Goal: Task Accomplishment & Management: Manage account settings

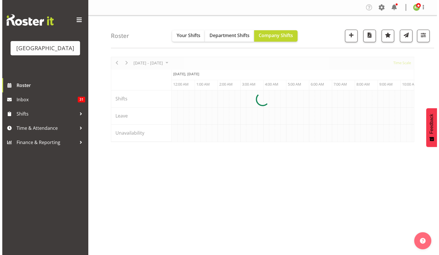
scroll to position [0, 549]
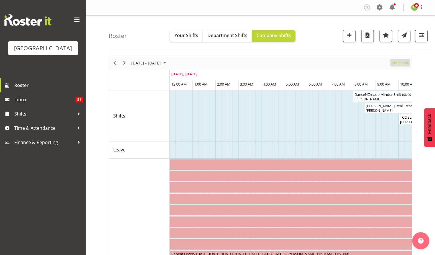
click at [402, 65] on span "Time Scale" at bounding box center [399, 62] width 19 height 7
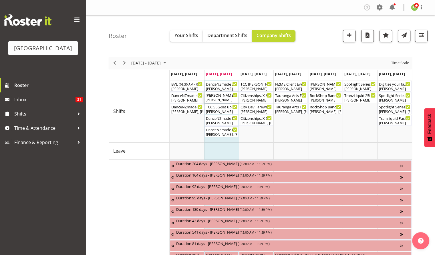
click at [223, 94] on div "Bower Real Estate ( 08:30 AM - 01:00 PM )" at bounding box center [221, 95] width 32 height 6
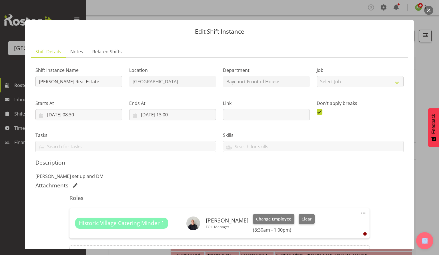
click at [431, 11] on button "button" at bounding box center [428, 10] width 9 height 9
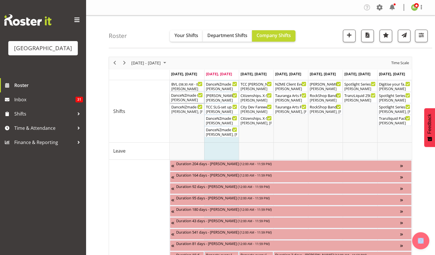
click at [181, 97] on div "DanceNZmade Interschool Comp 2025 FOHM Shift ( 04:15 PM - 10:45 PM )" at bounding box center [187, 95] width 32 height 6
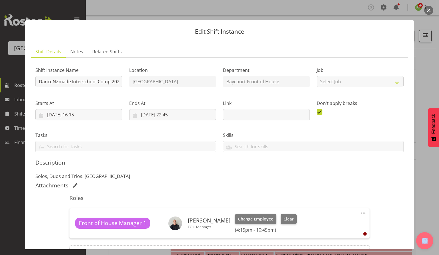
click at [428, 11] on button "button" at bounding box center [428, 10] width 9 height 9
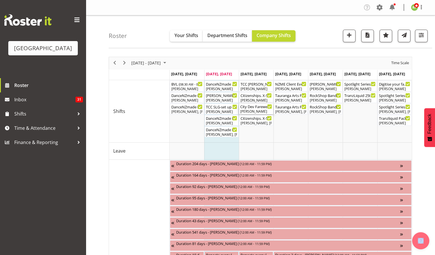
click at [251, 107] on div "City Dev Farewell - Terrace Rooms ( 01:00 PM - 04:30 PM )" at bounding box center [256, 107] width 32 height 6
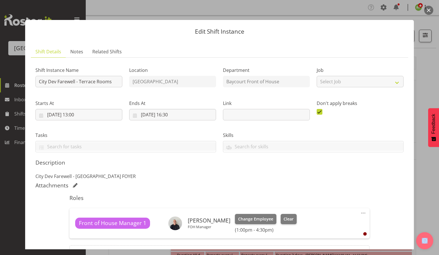
click at [425, 11] on button "button" at bounding box center [428, 10] width 9 height 9
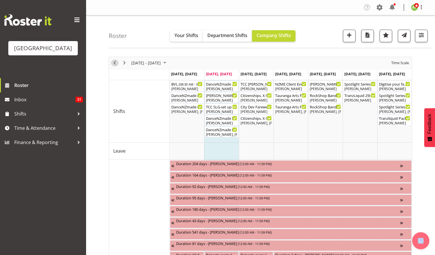
click at [113, 61] on span "Previous" at bounding box center [114, 62] width 7 height 7
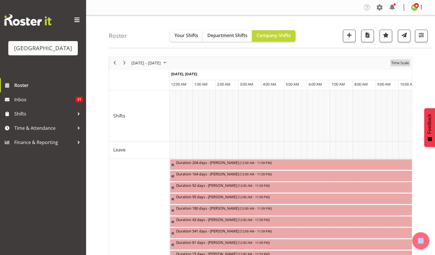
click at [400, 63] on span "Time Scale" at bounding box center [399, 62] width 19 height 7
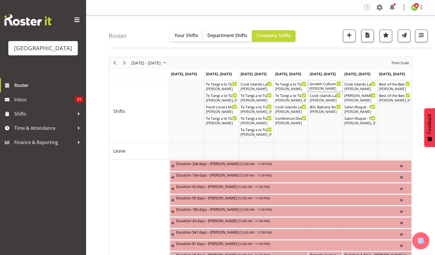
click at [318, 84] on div "Growth Culture. Schoolhouse HV ( 07:30 AM - 01:30 PM )" at bounding box center [325, 84] width 32 height 6
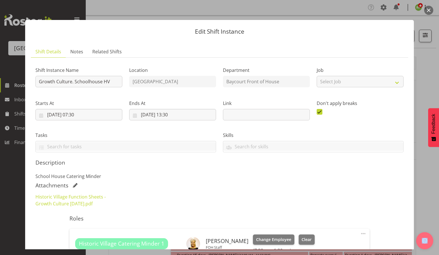
click at [429, 7] on button "button" at bounding box center [428, 10] width 9 height 9
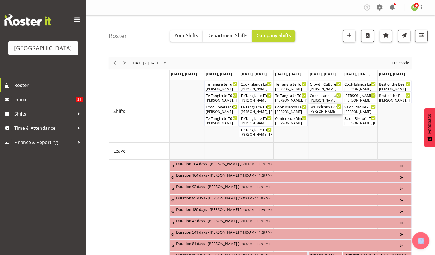
click at [322, 107] on div "BVL Balcony Room set up ( 12:00 PM - 02:00 PM )" at bounding box center [325, 107] width 32 height 6
click at [0, 0] on div at bounding box center [0, 0] width 0 height 0
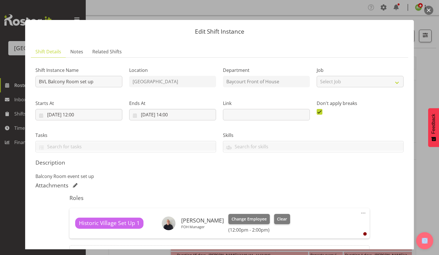
click at [428, 11] on button "button" at bounding box center [428, 10] width 9 height 9
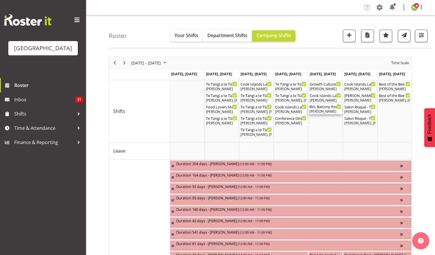
click at [313, 111] on div "[PERSON_NAME]" at bounding box center [325, 111] width 32 height 5
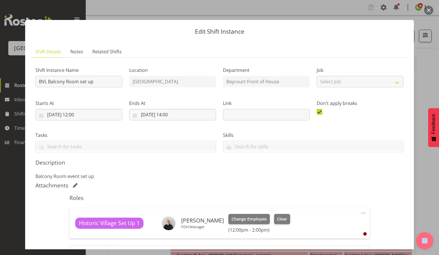
click at [431, 10] on button "button" at bounding box center [428, 10] width 9 height 9
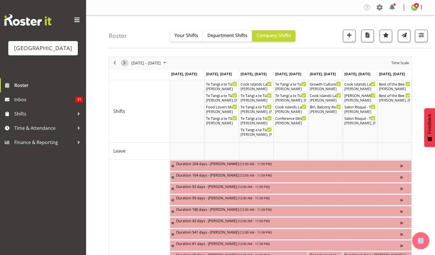
click at [123, 62] on span "Next" at bounding box center [124, 62] width 7 height 7
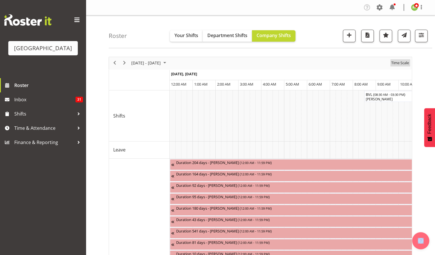
click at [399, 63] on span "Time Scale" at bounding box center [399, 62] width 19 height 7
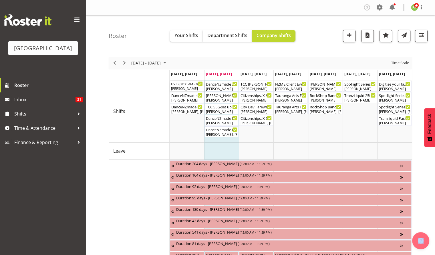
click at [181, 86] on span "08:30 AM - 03:30 PM" at bounding box center [194, 84] width 30 height 5
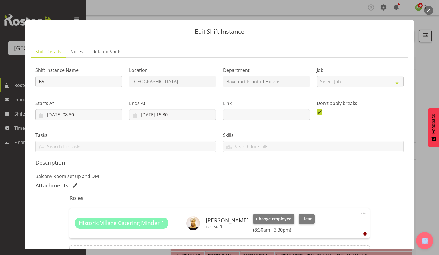
click at [432, 11] on button "button" at bounding box center [428, 10] width 9 height 9
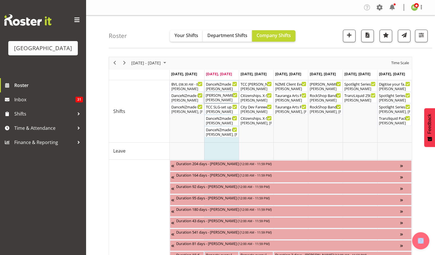
click at [215, 98] on div "[PERSON_NAME]" at bounding box center [221, 100] width 32 height 5
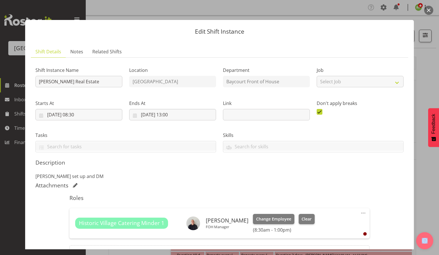
click at [426, 13] on button "button" at bounding box center [428, 10] width 9 height 9
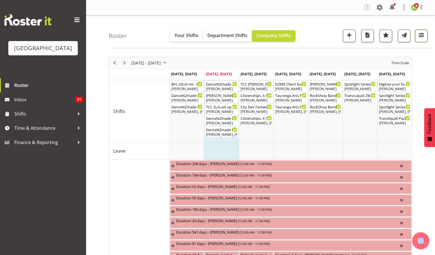
click at [421, 39] on span "button" at bounding box center [421, 35] width 2 height 7
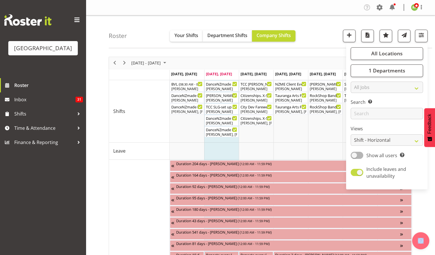
click at [361, 175] on span at bounding box center [356, 172] width 13 height 7
click at [354, 175] on input "Include leaves and unavailability" at bounding box center [352, 173] width 4 height 4
checkbox input "false"
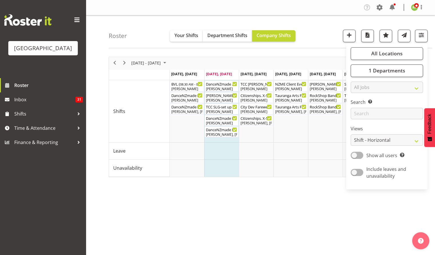
click at [330, 39] on div "Roster Your Shifts Department Shifts Company Shifts All Locations Clear Baycour…" at bounding box center [270, 31] width 323 height 33
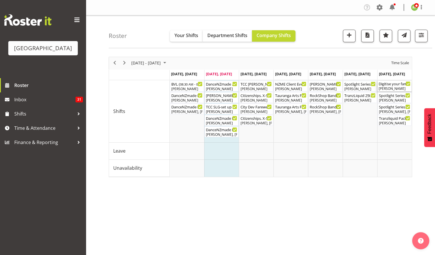
click at [397, 88] on div "[PERSON_NAME]" at bounding box center [394, 88] width 32 height 5
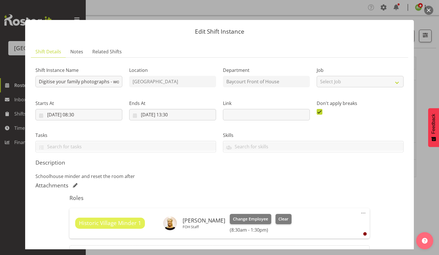
click at [429, 11] on button "button" at bounding box center [428, 10] width 9 height 9
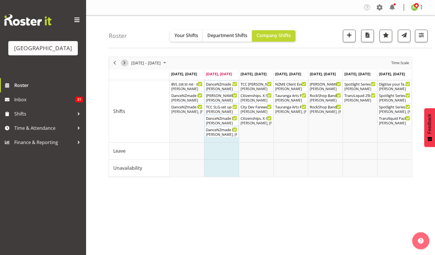
click at [125, 66] on span "Next" at bounding box center [124, 62] width 7 height 7
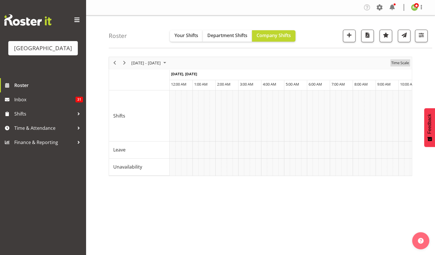
click at [402, 60] on span "Time Scale" at bounding box center [399, 62] width 19 height 7
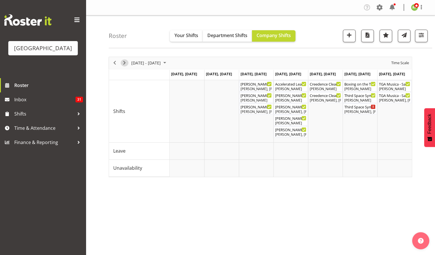
click at [123, 61] on span "Next" at bounding box center [124, 62] width 7 height 7
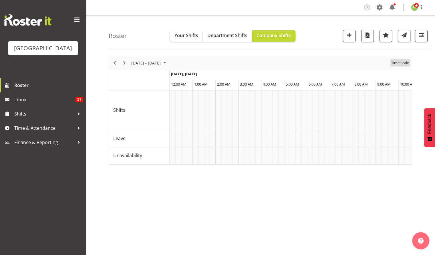
click at [401, 63] on span "Time Scale" at bounding box center [399, 62] width 19 height 7
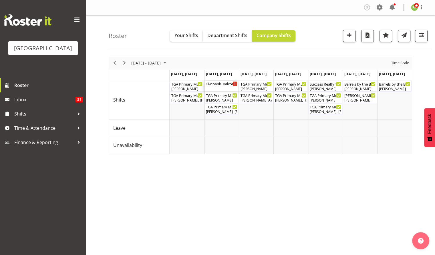
click at [221, 87] on div "Kiwibank. Balcony Room HV ( 04:00 PM - 08:30 PM )" at bounding box center [221, 86] width 32 height 11
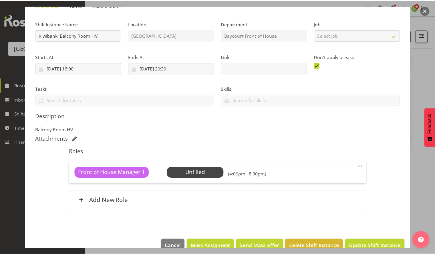
scroll to position [47, 0]
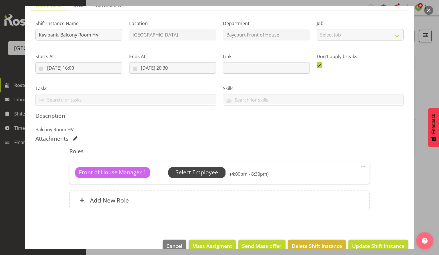
click at [198, 172] on span "Select Employee" at bounding box center [196, 173] width 43 height 8
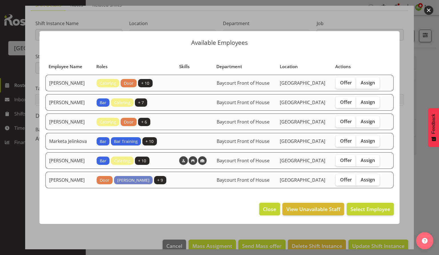
click at [261, 215] on button "Close" at bounding box center [269, 209] width 21 height 13
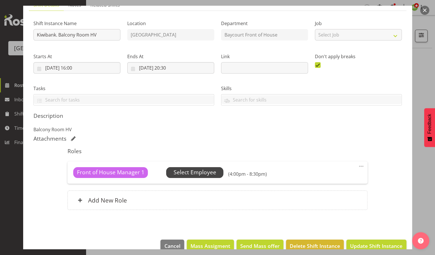
click at [201, 173] on span "Select Employee" at bounding box center [194, 173] width 43 height 8
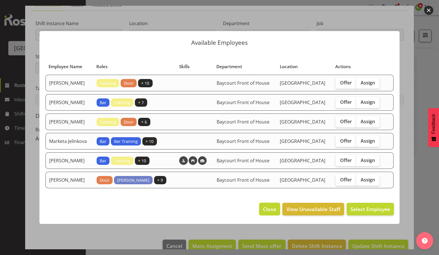
click at [270, 213] on span "Close" at bounding box center [269, 209] width 13 height 7
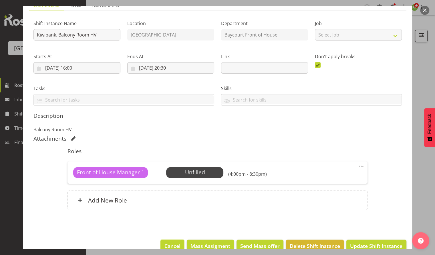
click at [169, 245] on span "Cancel" at bounding box center [172, 246] width 16 height 7
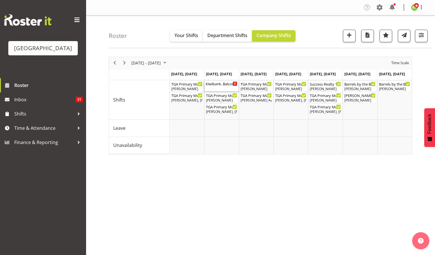
click at [224, 89] on div "Kiwibank. Balcony Room HV ( 04:00 PM - 08:30 PM )" at bounding box center [221, 86] width 32 height 11
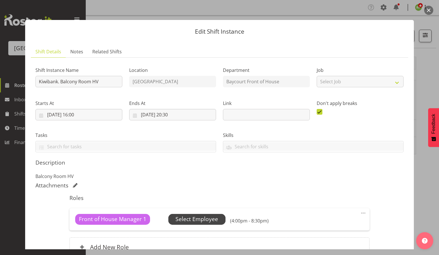
click at [199, 220] on span "Select Employee" at bounding box center [196, 219] width 43 height 8
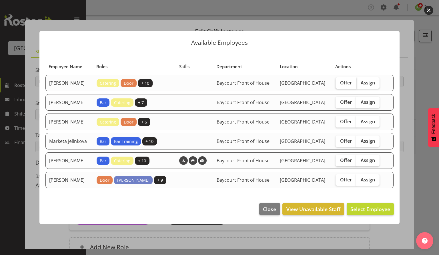
click at [349, 80] on span "Offer" at bounding box center [346, 83] width 12 height 6
click at [339, 81] on input "Offer" at bounding box center [337, 83] width 4 height 4
checkbox input "true"
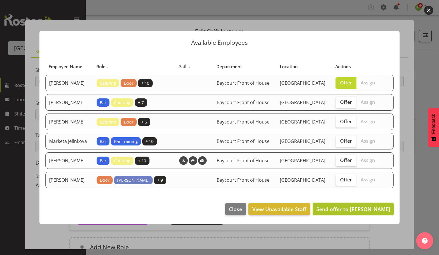
click at [369, 213] on span "Send offer to Aaron Smart" at bounding box center [353, 209] width 74 height 7
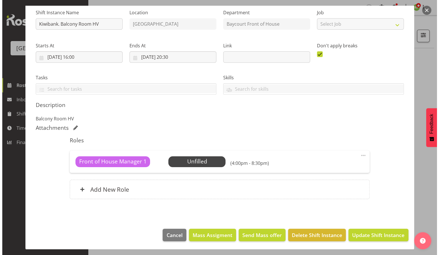
scroll to position [25, 0]
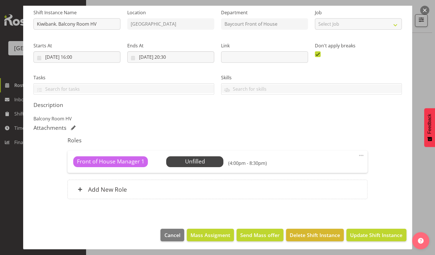
click at [423, 13] on button "button" at bounding box center [424, 10] width 9 height 9
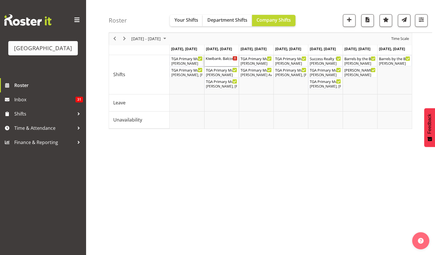
click at [220, 61] on div "Kiwibank. Balcony Room HV ( 04:00 PM - 08:30 PM )" at bounding box center [221, 60] width 32 height 11
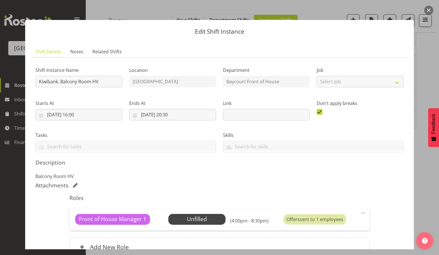
click at [427, 11] on button "button" at bounding box center [428, 10] width 9 height 9
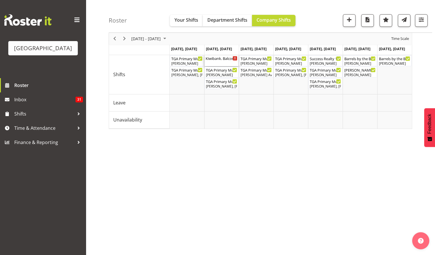
click at [221, 57] on div "Kiwibank. Balcony Room HV ( 04:00 PM - 08:30 PM )" at bounding box center [221, 58] width 32 height 6
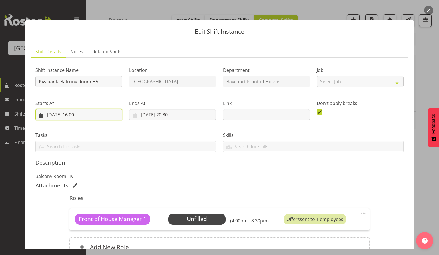
click at [82, 118] on input "26/08/2025, 16:00" at bounding box center [78, 114] width 87 height 11
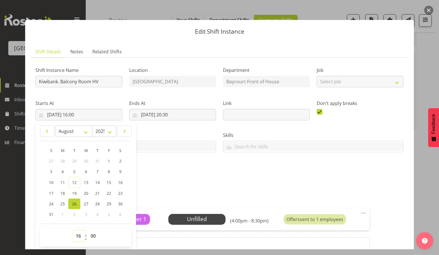
click at [78, 233] on select "00 01 02 03 04 05 06 07 08 09 10 11 12 13 14 15 16 17 18 19 20 21 22 23" at bounding box center [79, 236] width 13 height 11
select select "14"
click at [73, 231] on select "00 01 02 03 04 05 06 07 08 09 10 11 12 13 14 15 16 17 18 19 20 21 22 23" at bounding box center [79, 236] width 13 height 11
type input "26/08/2025, 14:00"
click at [303, 176] on p "Balcony Room HV" at bounding box center [219, 176] width 368 height 7
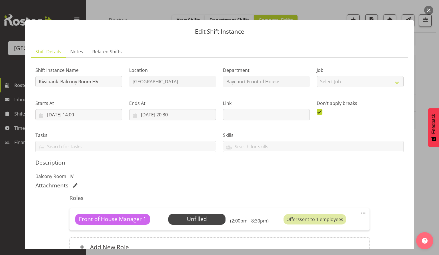
scroll to position [58, 0]
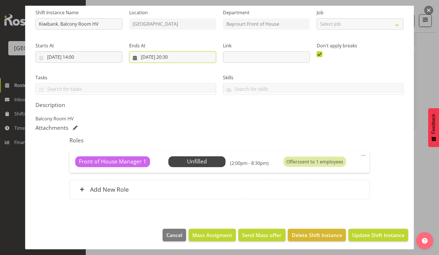
click at [170, 58] on input "26/08/2025, 20:30" at bounding box center [172, 56] width 87 height 11
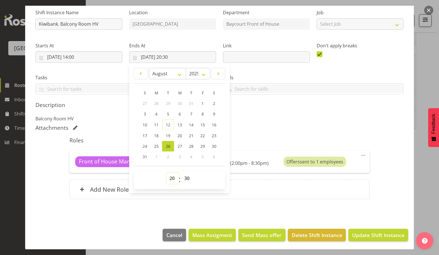
click at [171, 180] on select "00 01 02 03 04 05 06 07 08 09 10 11 12 13 14 15 16 17 18 19 20 21 22 23" at bounding box center [172, 178] width 13 height 11
select select "21"
click at [166, 173] on select "00 01 02 03 04 05 06 07 08 09 10 11 12 13 14 15 16 17 18 19 20 21 22 23" at bounding box center [172, 178] width 13 height 11
type input "26/08/2025, 21:30"
click at [288, 114] on div "Description Balcony Room HV" at bounding box center [219, 112] width 368 height 21
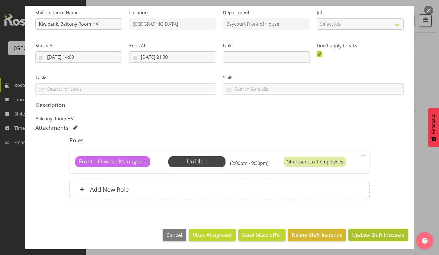
click at [357, 234] on span "Update Shift Instance" at bounding box center [378, 235] width 52 height 7
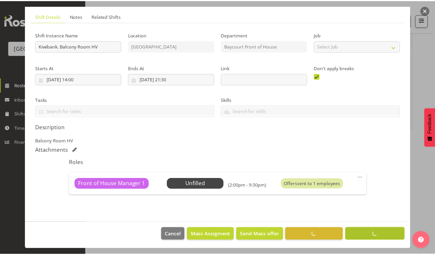
scroll to position [35, 0]
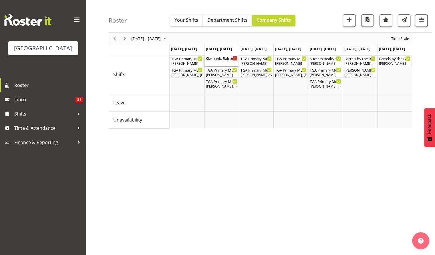
click at [217, 60] on div "Kiwibank. Balcony Room HV ( 02:00 PM - 09:30 PM )" at bounding box center [221, 58] width 32 height 6
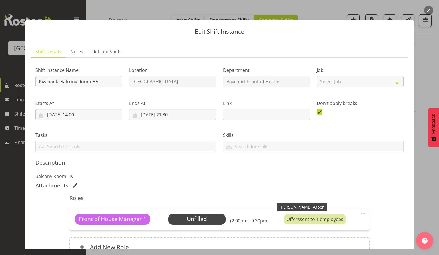
click at [312, 218] on div "Offers sent to 1 employees" at bounding box center [314, 220] width 63 height 10
click at [198, 220] on span "Select Employee" at bounding box center [196, 219] width 43 height 8
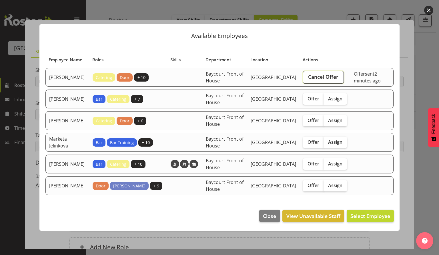
click at [329, 81] on span "Cancel Offer" at bounding box center [323, 76] width 30 height 7
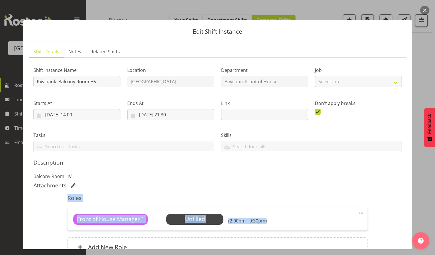
drag, startPoint x: 290, startPoint y: 218, endPoint x: 294, endPoint y: 178, distance: 40.2
click at [294, 178] on div "Shift Instance Name Kiwibank. Balcony Room HV Location Historic Village Departm…" at bounding box center [217, 163] width 368 height 202
click at [272, 191] on div "Roles Front of House Manager 1 Unfilled Select Employee (2:00pm - 9:30pm) Edit …" at bounding box center [217, 227] width 307 height 73
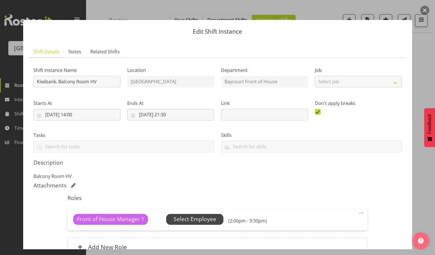
click at [191, 215] on span "Select Employee" at bounding box center [194, 219] width 43 height 8
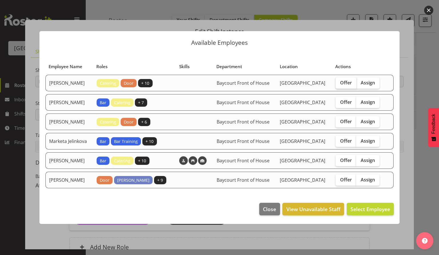
click at [347, 80] on span "Offer" at bounding box center [346, 83] width 12 height 6
click at [339, 81] on input "Offer" at bounding box center [337, 83] width 4 height 4
checkbox input "true"
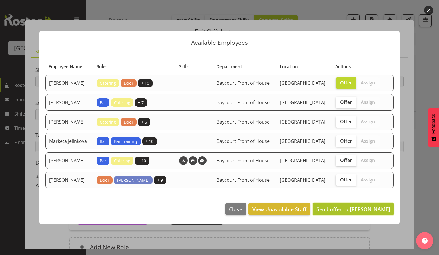
click at [359, 213] on span "Send offer to Aaron Smart" at bounding box center [353, 209] width 74 height 7
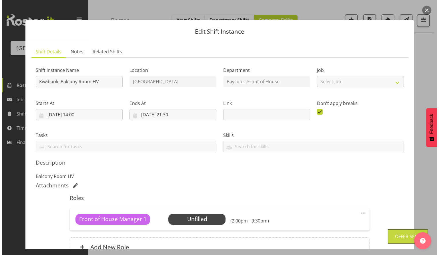
scroll to position [58, 0]
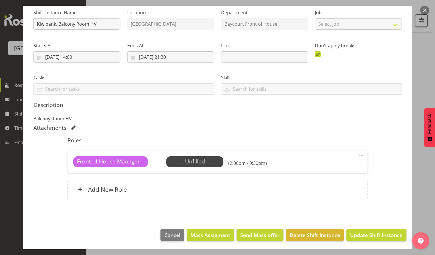
click at [423, 10] on button "button" at bounding box center [424, 10] width 9 height 9
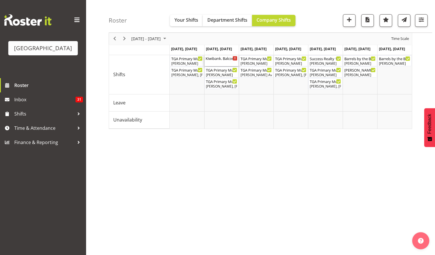
click at [225, 63] on div "Kiwibank. Balcony Room HV ( 02:00 PM - 09:30 PM )" at bounding box center [221, 60] width 32 height 11
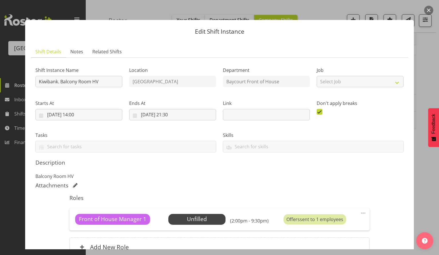
click at [430, 9] on button "button" at bounding box center [428, 10] width 9 height 9
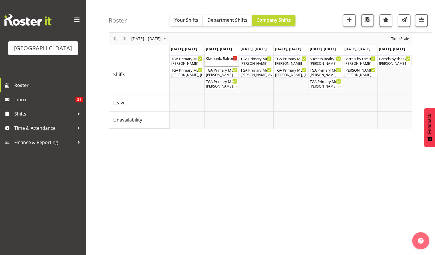
click at [218, 61] on div "Kiwibank. Balcony Room HV ( 02:00 PM - 09:30 PM )" at bounding box center [221, 60] width 32 height 11
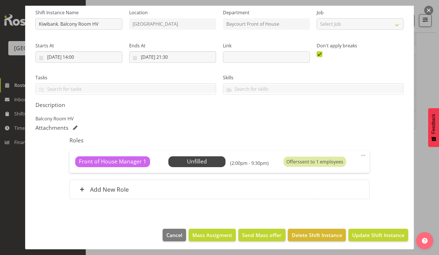
click at [427, 11] on button "button" at bounding box center [428, 10] width 9 height 9
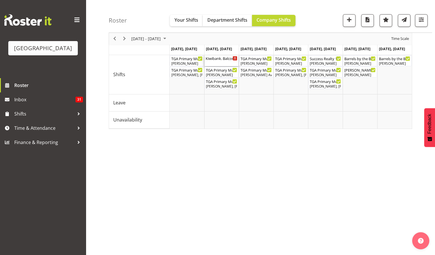
click at [218, 61] on div "Kiwibank. Balcony Room HV ( 02:00 PM - 09:30 PM )" at bounding box center [221, 58] width 32 height 6
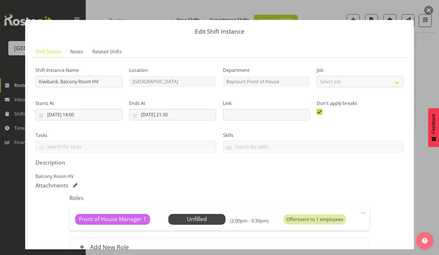
click at [427, 9] on button "button" at bounding box center [428, 10] width 9 height 9
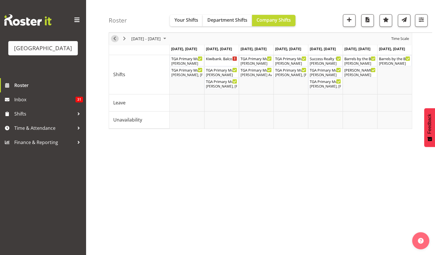
click at [113, 38] on span "Previous" at bounding box center [114, 38] width 7 height 7
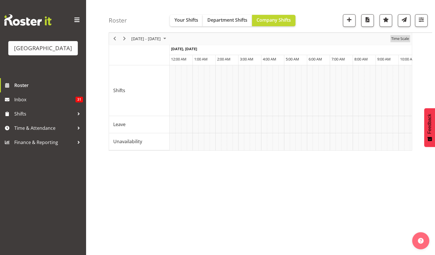
click at [393, 37] on span "Time Scale" at bounding box center [399, 38] width 19 height 7
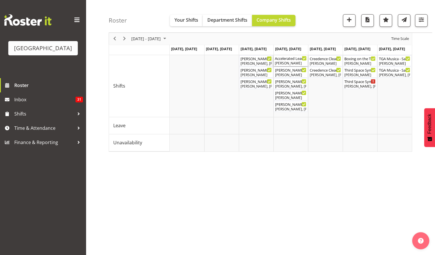
click at [283, 63] on div "[PERSON_NAME]" at bounding box center [291, 63] width 32 height 5
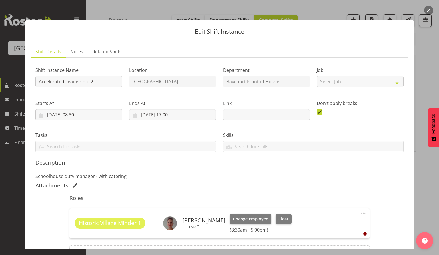
click at [429, 9] on button "button" at bounding box center [428, 10] width 9 height 9
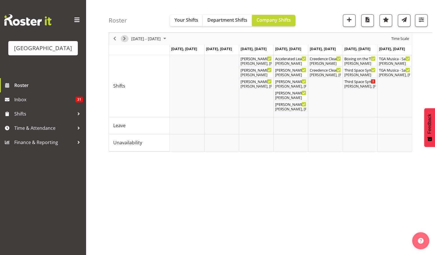
click at [123, 40] on span "Next" at bounding box center [124, 38] width 7 height 7
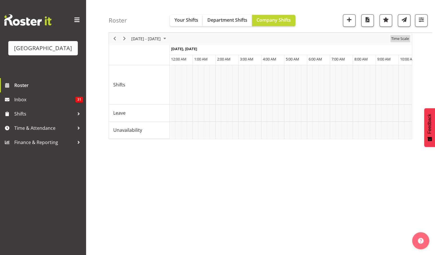
click at [404, 38] on span "Time Scale" at bounding box center [399, 38] width 19 height 7
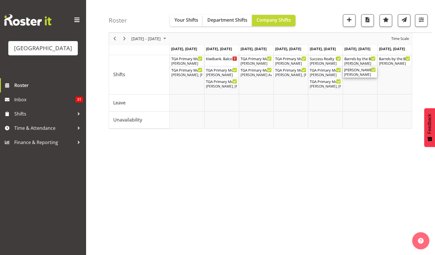
click at [362, 75] on div "[PERSON_NAME]" at bounding box center [360, 74] width 32 height 5
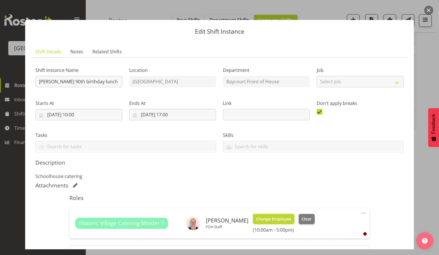
click at [266, 215] on button "Change Employee" at bounding box center [273, 219] width 41 height 10
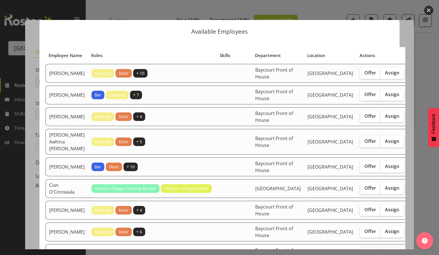
click at [427, 10] on button "button" at bounding box center [428, 10] width 9 height 9
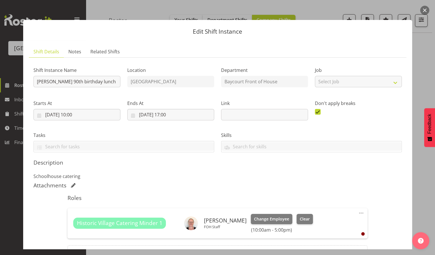
click at [424, 9] on button "button" at bounding box center [424, 10] width 9 height 9
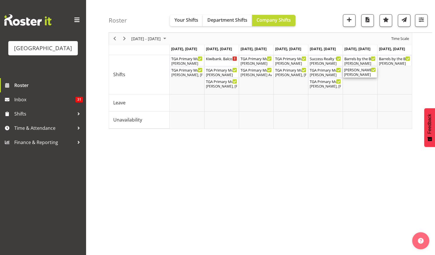
click at [351, 72] on div "Mikes 90th birthday lunch ( 10:00 AM - 05:00 PM )" at bounding box center [360, 70] width 32 height 6
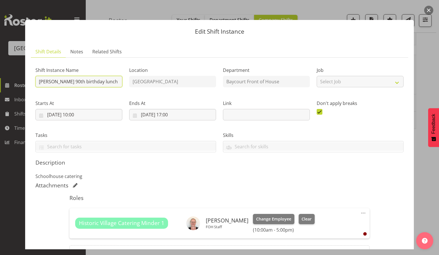
drag, startPoint x: 100, startPoint y: 83, endPoint x: 38, endPoint y: 83, distance: 62.0
click at [38, 83] on input "[PERSON_NAME] 90th birthday lunch" at bounding box center [78, 81] width 87 height 11
click at [111, 65] on div "Shift Instance Name Mikes 90th birthday lunch" at bounding box center [79, 75] width 94 height 33
click at [425, 11] on button "button" at bounding box center [428, 10] width 9 height 9
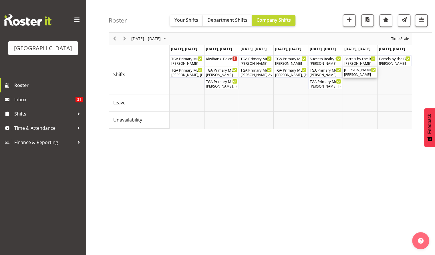
click at [354, 73] on div "[PERSON_NAME]" at bounding box center [360, 74] width 32 height 5
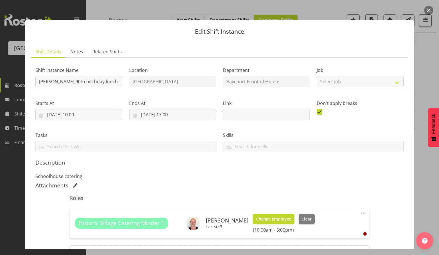
click at [276, 216] on span "Change Employee" at bounding box center [273, 219] width 35 height 6
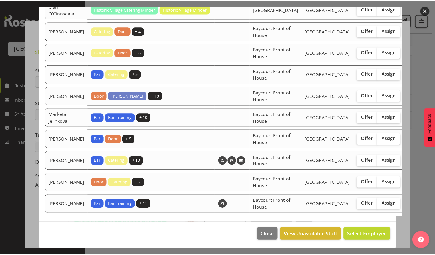
scroll to position [267, 0]
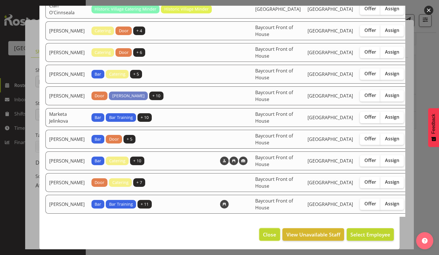
click at [265, 233] on button "Close" at bounding box center [269, 235] width 21 height 13
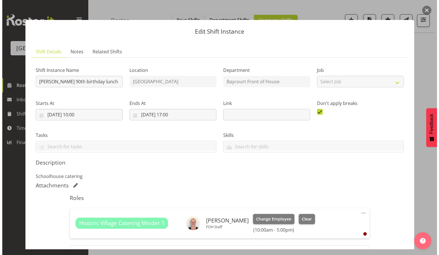
scroll to position [27, 0]
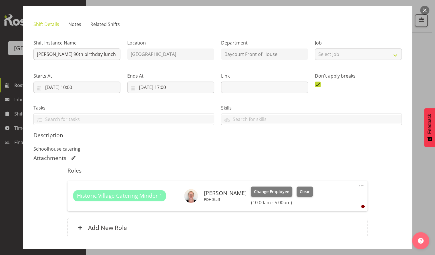
click at [424, 12] on button "button" at bounding box center [424, 10] width 9 height 9
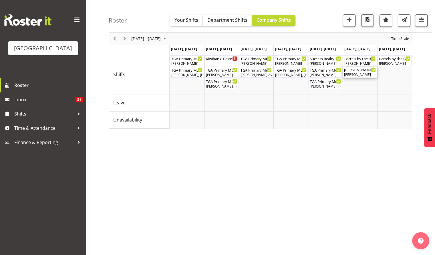
click at [359, 71] on div "Mikes 90th birthday lunch ( 10:00 AM - 05:00 PM )" at bounding box center [360, 70] width 32 height 6
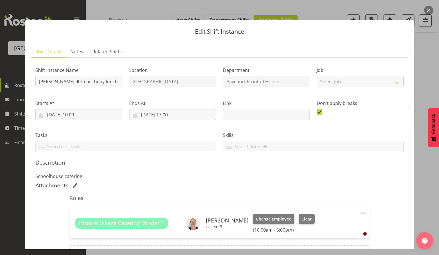
scroll to position [66, 0]
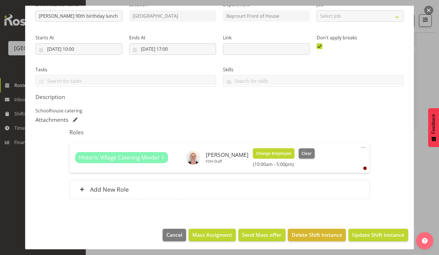
click at [279, 149] on button "Change Employee" at bounding box center [273, 154] width 41 height 10
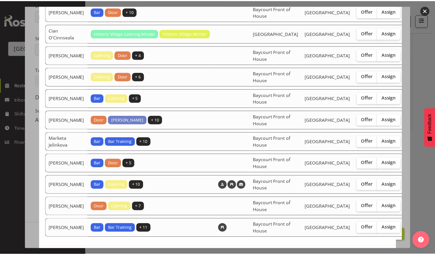
scroll to position [156, 0]
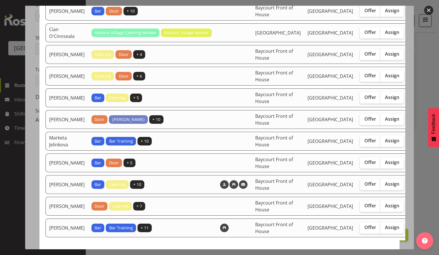
click at [431, 10] on button "button" at bounding box center [428, 10] width 9 height 9
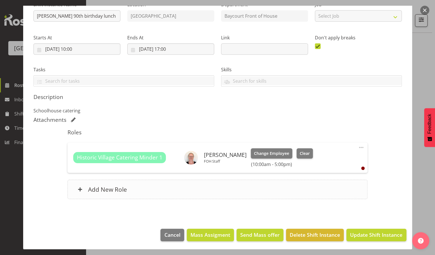
click at [107, 192] on h6 "Add New Role" at bounding box center [107, 189] width 39 height 7
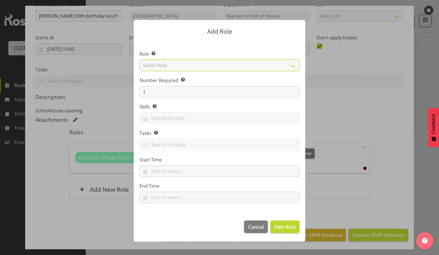
click at [215, 66] on select "Select Role Audio Bar Bar Runner Bar Training Box Office Cargo Shed Venue Rep C…" at bounding box center [219, 65] width 160 height 11
select select "1349"
click at [139, 60] on select "Select Role Audio Bar Bar Runner Bar Training Box Office Cargo Shed Venue Rep C…" at bounding box center [219, 65] width 160 height 11
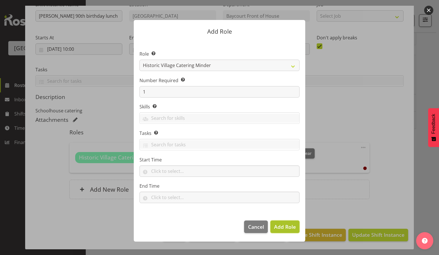
click at [281, 229] on span "Add Role" at bounding box center [285, 227] width 22 height 7
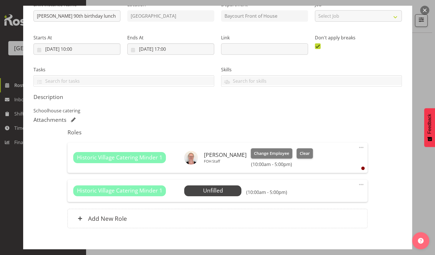
click at [357, 185] on span at bounding box center [360, 184] width 7 height 7
click at [315, 196] on link "Edit" at bounding box center [336, 197] width 55 height 10
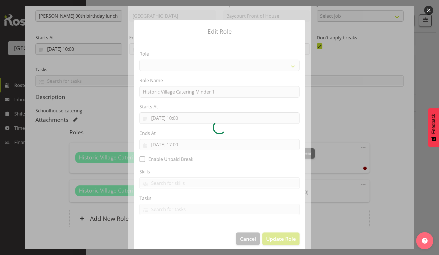
select select "1349"
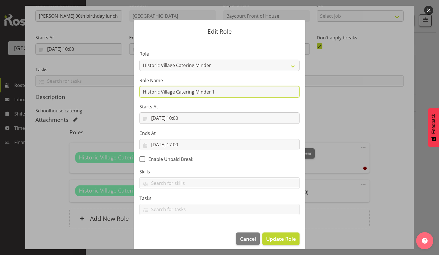
click at [210, 93] on input "Historic Village Catering Minder 1" at bounding box center [219, 91] width 160 height 11
type input "Historic Village Catering Minder Training"
click at [278, 239] on span "Update Role" at bounding box center [281, 238] width 30 height 7
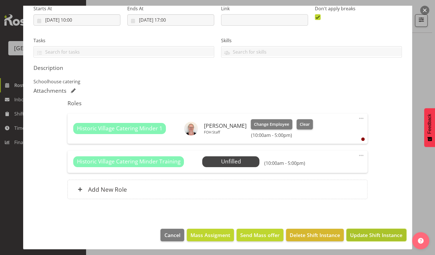
click at [373, 235] on span "Update Shift Instance" at bounding box center [376, 235] width 52 height 7
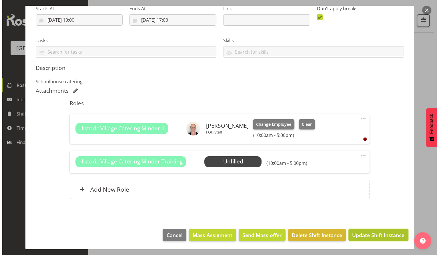
scroll to position [72, 0]
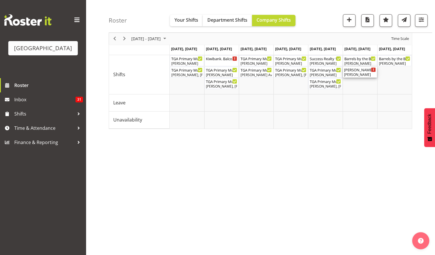
click at [356, 69] on div "Mikes 90th birthday lunch ( 10:00 AM - 05:00 PM )" at bounding box center [360, 70] width 32 height 6
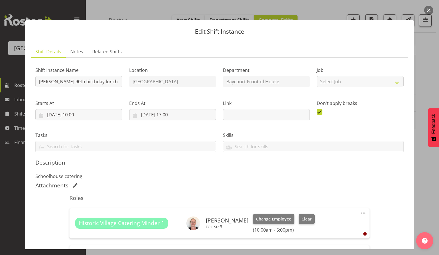
scroll to position [95, 0]
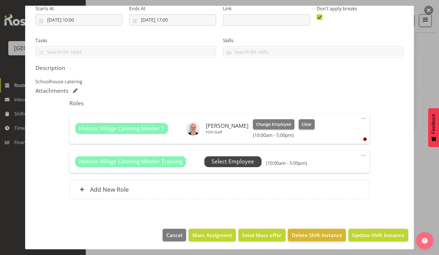
click at [228, 163] on span "Select Employee" at bounding box center [232, 162] width 43 height 8
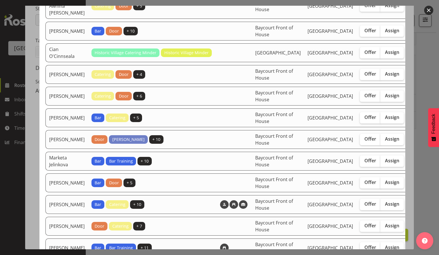
scroll to position [136, 0]
click at [364, 142] on span "Offer" at bounding box center [370, 139] width 12 height 6
click at [360, 141] on input "Offer" at bounding box center [362, 139] width 4 height 4
checkbox input "true"
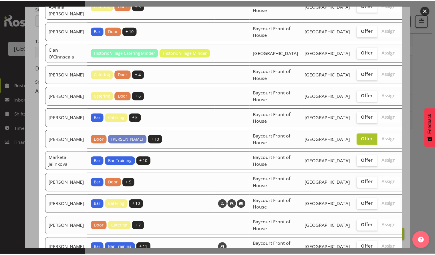
scroll to position [271, 0]
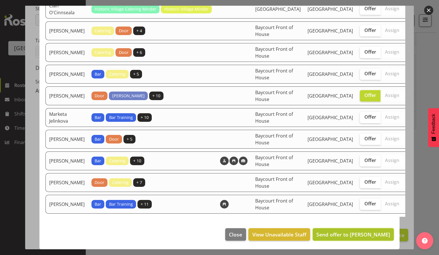
click at [351, 238] on span "Send offer to Lisa Camplin" at bounding box center [353, 234] width 74 height 7
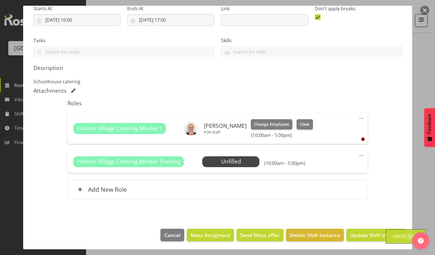
scroll to position [6, 0]
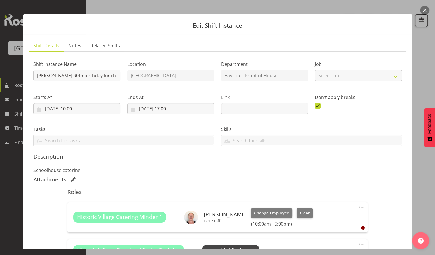
click at [423, 9] on button "button" at bounding box center [424, 10] width 9 height 9
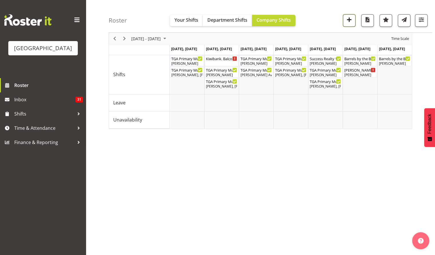
click at [349, 19] on span "button" at bounding box center [348, 19] width 7 height 7
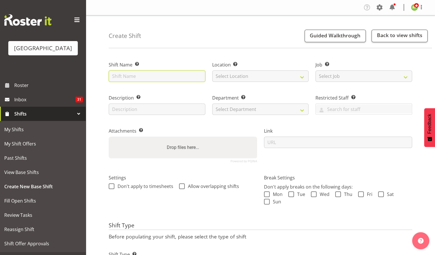
click at [130, 77] on input "text" at bounding box center [157, 76] width 97 height 11
type input "Induction for Historic Village"
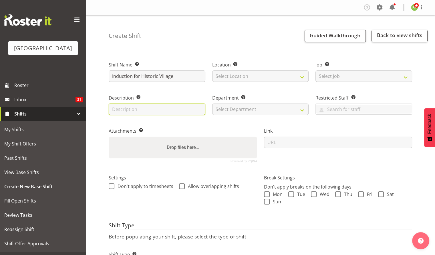
click at [152, 112] on input "text" at bounding box center [157, 109] width 97 height 11
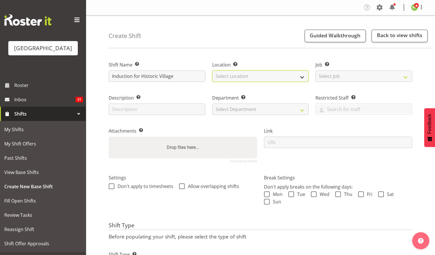
click at [250, 81] on select "Select Location Baycourt Community and Arts Centre Cargo Shed Historic Village" at bounding box center [260, 76] width 97 height 11
select select "1118"
click at [212, 71] on select "Select Location Baycourt Community and Arts Centre Cargo Shed Historic Village" at bounding box center [260, 76] width 97 height 11
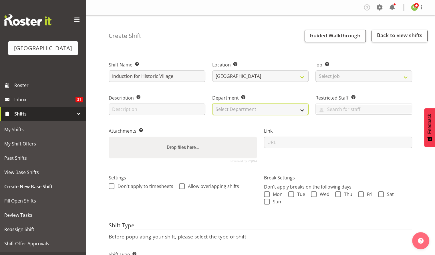
click at [237, 108] on select "Select Department Baycourt Box Office Baycourt Front of House Baycourt Technica…" at bounding box center [260, 109] width 97 height 11
select select "791"
click at [212, 104] on select "Select Department Baycourt Box Office Baycourt Front of House Baycourt Technica…" at bounding box center [260, 109] width 97 height 11
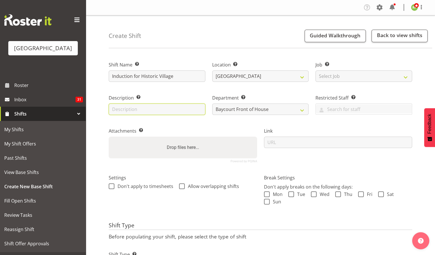
click at [138, 110] on input "text" at bounding box center [157, 109] width 97 height 11
type input "Induction shift at HV"
click at [266, 193] on span at bounding box center [267, 195] width 6 height 6
click at [266, 193] on input "Mon" at bounding box center [266, 195] width 4 height 4
checkbox input "true"
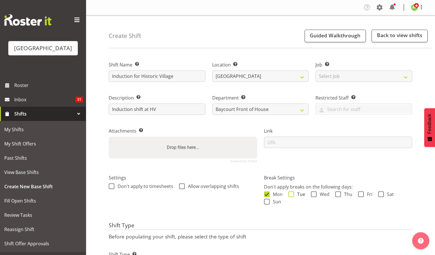
click at [290, 192] on span at bounding box center [291, 195] width 6 height 6
click at [290, 193] on input "Tue" at bounding box center [290, 195] width 4 height 4
checkbox input "true"
click at [312, 194] on span at bounding box center [314, 195] width 6 height 6
click at [312, 194] on input "Wed" at bounding box center [313, 195] width 4 height 4
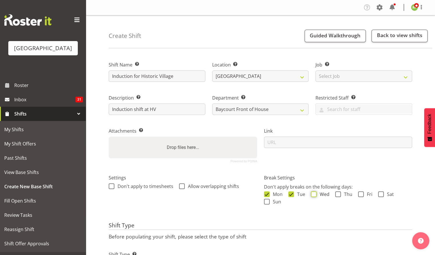
checkbox input "true"
click at [335, 195] on span at bounding box center [338, 195] width 6 height 6
click at [335, 195] on input "Thu" at bounding box center [337, 195] width 4 height 4
checkbox input "true"
click at [359, 194] on span at bounding box center [361, 195] width 6 height 6
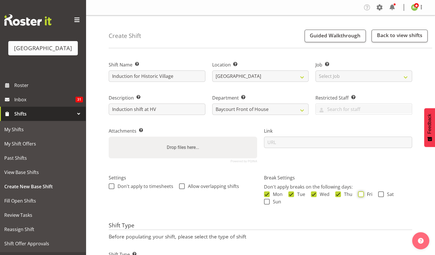
click at [359, 194] on input "Fri" at bounding box center [360, 195] width 4 height 4
checkbox input "true"
click at [379, 197] on span at bounding box center [381, 195] width 6 height 6
click at [379, 196] on input "Sat" at bounding box center [380, 195] width 4 height 4
checkbox input "true"
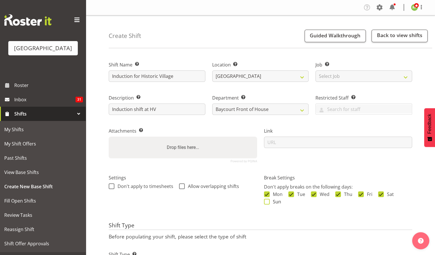
click at [269, 204] on span at bounding box center [267, 202] width 6 height 6
click at [267, 204] on input "Sun" at bounding box center [266, 202] width 4 height 4
checkbox input "true"
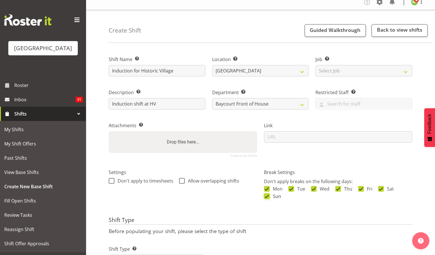
scroll to position [34, 0]
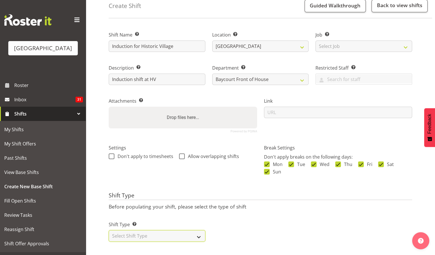
click at [143, 233] on select "Select Shift Type One Off Shift Recurring Shift Rotating Shift" at bounding box center [157, 236] width 97 height 11
select select "one_off"
click at [109, 231] on select "Select Shift Type One Off Shift Recurring Shift Rotating Shift" at bounding box center [157, 236] width 97 height 11
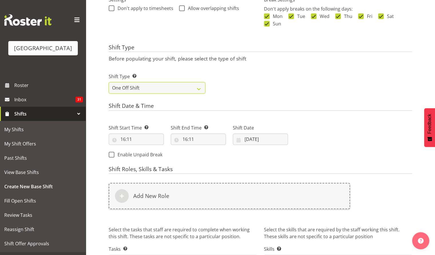
scroll to position [179, 0]
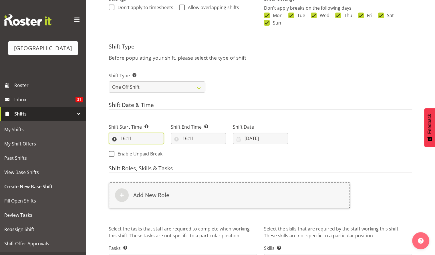
click at [135, 138] on input "16:11" at bounding box center [136, 138] width 55 height 11
click at [150, 155] on select "00 01 02 03 04 05 06 07 08 09 10 11 12 13 14 15 16 17 18 19 20 21 22 23" at bounding box center [147, 153] width 13 height 11
select select "14"
click at [141, 148] on select "00 01 02 03 04 05 06 07 08 09 10 11 12 13 14 15 16 17 18 19 20 21 22 23" at bounding box center [147, 153] width 13 height 11
type input "14:11"
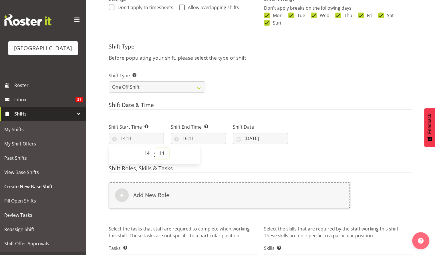
click at [161, 152] on select "00 01 02 03 04 05 06 07 08 09 10 11 12 13 14 15 16 17 18 19 20 21 22 23 24 25 2…" at bounding box center [162, 153] width 13 height 11
select select "0"
type input "14:00"
click at [214, 162] on div "Shift Start Time Set the time of the day you wish this shift to start 14:00 00 …" at bounding box center [198, 139] width 186 height 46
click at [187, 139] on input "16:11" at bounding box center [198, 138] width 55 height 11
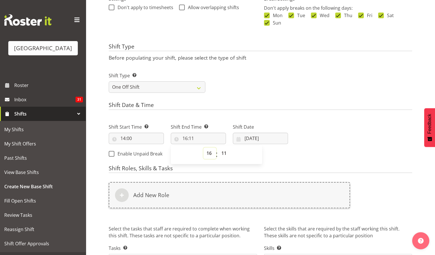
click at [210, 155] on select "00 01 02 03 04 05 06 07 08 09 10 11 12 13 14 15 16 17 18 19 20 21 22 23" at bounding box center [209, 153] width 13 height 11
click at [203, 148] on select "00 01 02 03 04 05 06 07 08 09 10 11 12 13 14 15 16 17 18 19 20 21 22 23" at bounding box center [209, 153] width 13 height 11
click at [223, 154] on select "00 01 02 03 04 05 06 07 08 09 10 11 12 13 14 15 16 17 18 19 20 21 22 23 24 25 2…" at bounding box center [224, 153] width 13 height 11
select select "0"
click at [293, 159] on div "Next Shifts" at bounding box center [353, 139] width 124 height 46
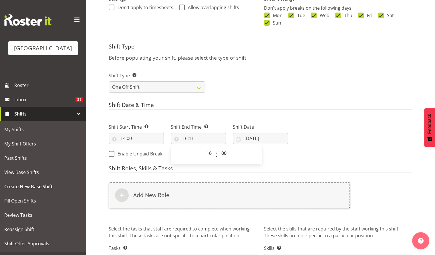
type input "16:00"
click at [265, 137] on input "12/08/2025" at bounding box center [260, 138] width 55 height 11
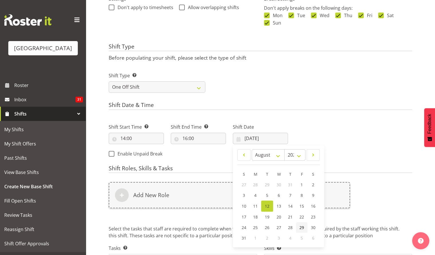
click at [301, 226] on span "29" at bounding box center [301, 227] width 5 height 5
type input "29/08/2025"
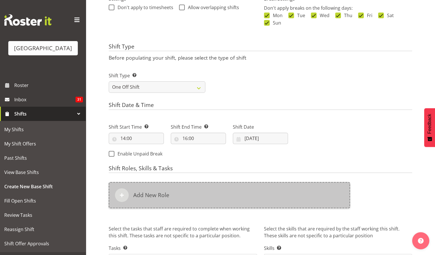
click at [161, 197] on h6 "Add New Role" at bounding box center [151, 195] width 36 height 7
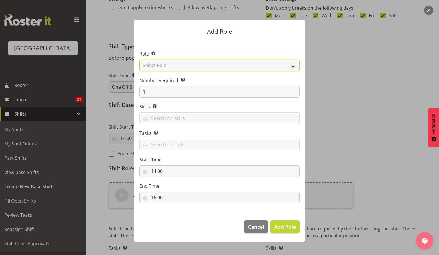
click at [198, 64] on select "Select Role Audio Bar Bar Runner Bar Training Box Office Cargo Shed Venue Rep C…" at bounding box center [219, 65] width 160 height 11
select select "1348"
click at [139, 60] on select "Select Role Audio Bar Bar Runner Bar Training Box Office Cargo Shed Venue Rep C…" at bounding box center [219, 65] width 160 height 11
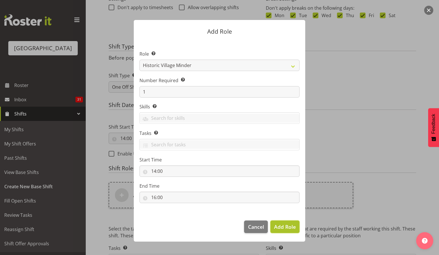
click at [285, 227] on span "Add Role" at bounding box center [285, 227] width 22 height 7
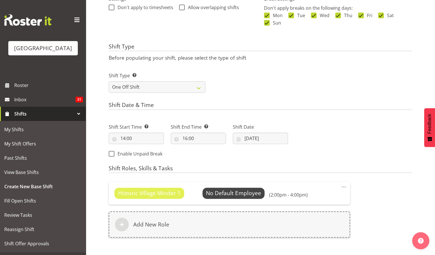
scroll to position [247, 0]
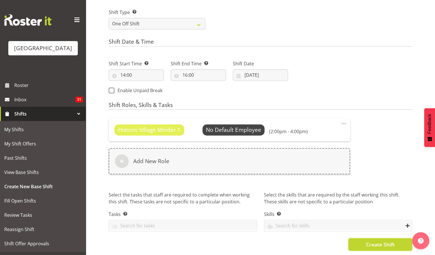
click at [387, 241] on span "Create Shift" at bounding box center [379, 244] width 29 height 7
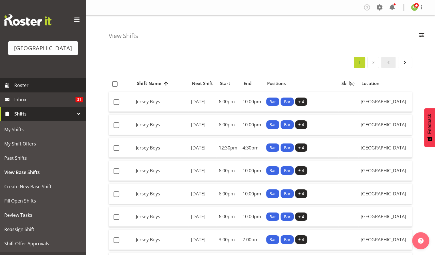
click at [15, 90] on span "Roster" at bounding box center [48, 85] width 69 height 9
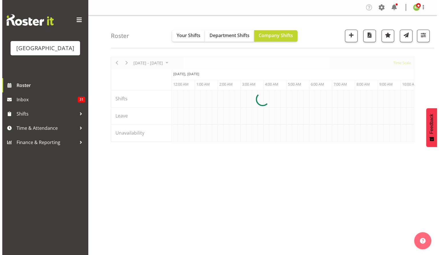
scroll to position [0, 549]
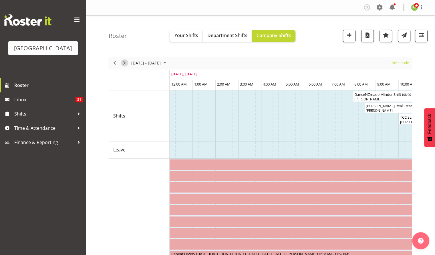
click at [127, 60] on div "next period" at bounding box center [124, 63] width 10 height 12
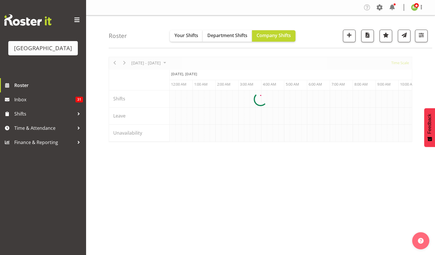
click at [126, 62] on div "August 18 - 24, 2025 Today Timeline Day Timeline Week Timeline Fortnight Timeli…" at bounding box center [260, 99] width 303 height 85
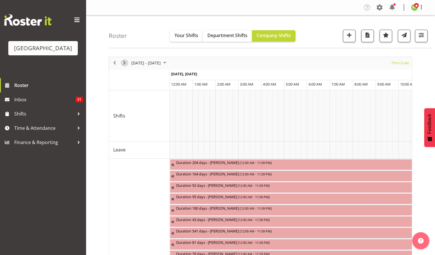
click at [123, 61] on span "Next" at bounding box center [124, 62] width 7 height 7
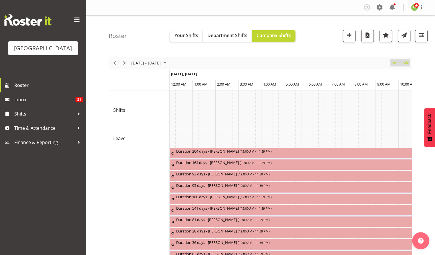
click at [400, 61] on span "Time Scale" at bounding box center [399, 62] width 19 height 7
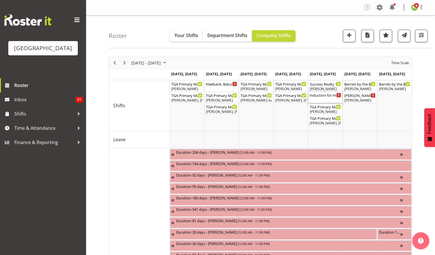
click at [326, 101] on div "Induction for Historic Village ( 02:00 PM - 04:00 PM )" at bounding box center [325, 97] width 32 height 11
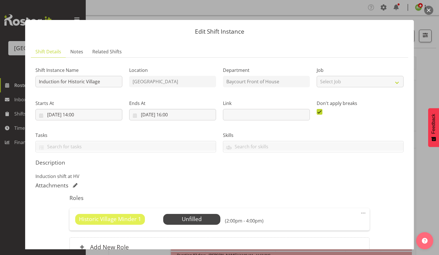
click at [200, 211] on div "Historic Village Minder 1 Unfilled Select Employee (2:00pm - 4:00pm) Edit Cover…" at bounding box center [219, 220] width 300 height 22
click at [194, 223] on span "Select Employee" at bounding box center [191, 219] width 43 height 8
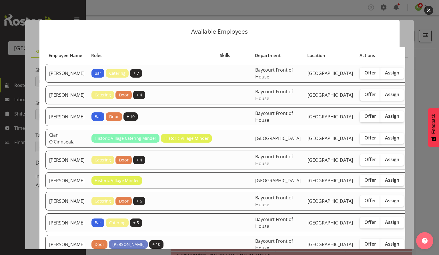
click at [427, 11] on button "button" at bounding box center [428, 10] width 9 height 9
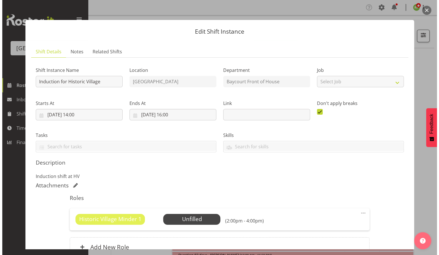
scroll to position [58, 0]
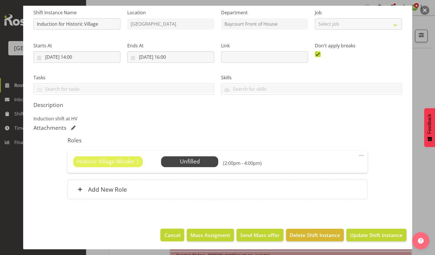
click at [166, 234] on span "Cancel" at bounding box center [172, 235] width 16 height 7
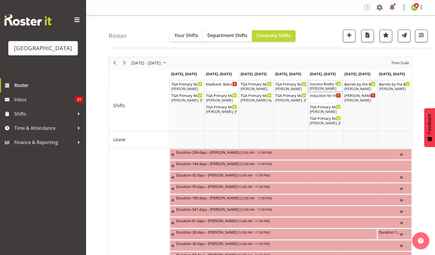
click at [328, 81] on div "Success Realty 10 Year Lunch Cargo Shed ( 08:00 AM - 05:00 PM )" at bounding box center [325, 84] width 32 height 6
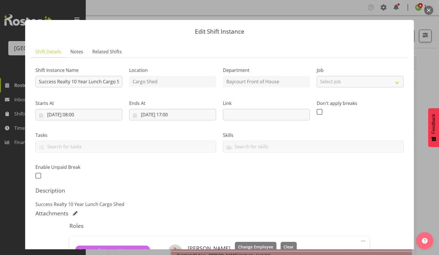
click at [428, 11] on button "button" at bounding box center [428, 10] width 9 height 9
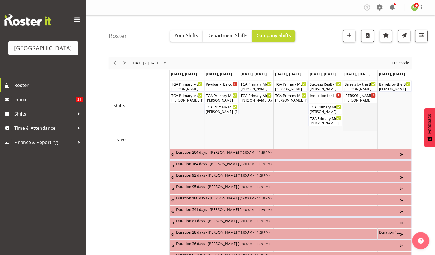
click at [368, 123] on td "Timeline Week of August 26, 2025" at bounding box center [359, 105] width 35 height 51
click at [320, 123] on div "[PERSON_NAME], [PERSON_NAME], [PERSON_NAME], [PERSON_NAME], [PERSON_NAME], [PER…" at bounding box center [325, 123] width 32 height 5
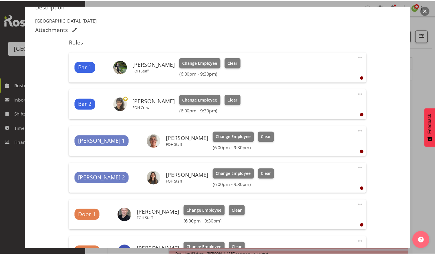
scroll to position [0, 0]
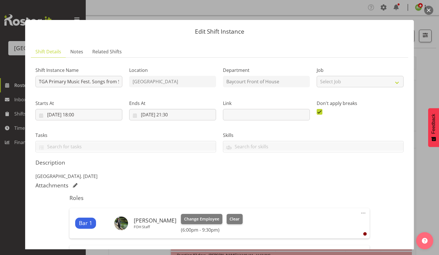
click at [429, 8] on button "button" at bounding box center [428, 10] width 9 height 9
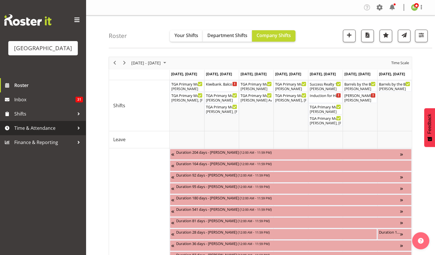
click at [39, 133] on span "Time & Attendance" at bounding box center [44, 128] width 60 height 9
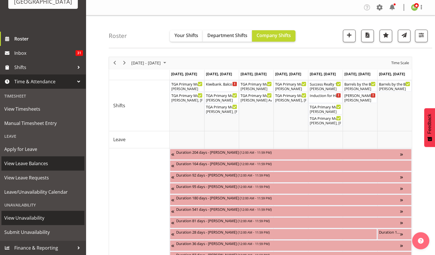
scroll to position [31, 0]
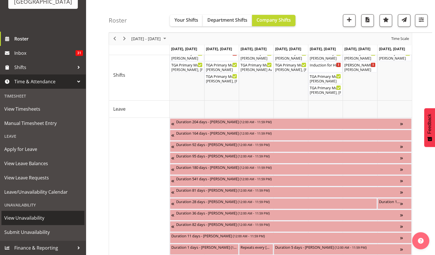
click at [26, 222] on span "View Unavailability" at bounding box center [42, 218] width 77 height 9
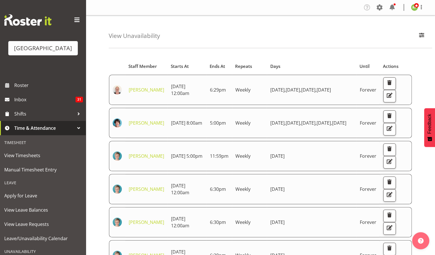
click at [242, 26] on div "View Unavailability Search Search for a particular employee Showing current una…" at bounding box center [270, 31] width 323 height 33
click at [23, 90] on span "Roster" at bounding box center [48, 85] width 69 height 9
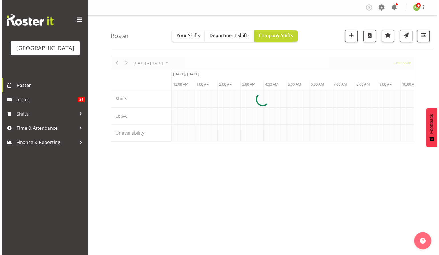
scroll to position [0, 549]
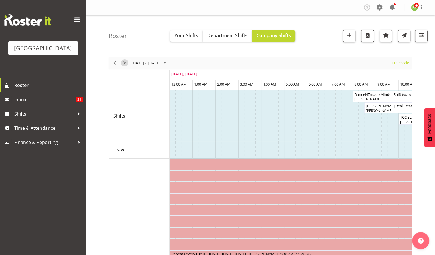
click at [122, 63] on span "Next" at bounding box center [124, 62] width 7 height 7
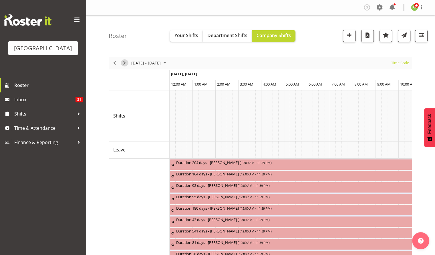
click at [122, 63] on span "Next" at bounding box center [124, 62] width 7 height 7
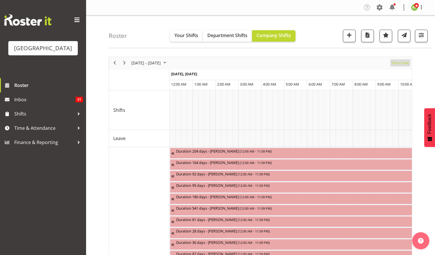
click at [400, 63] on span "Time Scale" at bounding box center [399, 62] width 19 height 7
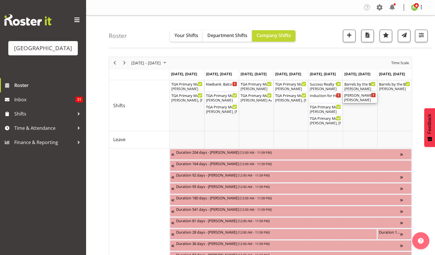
click at [357, 102] on div "[PERSON_NAME]" at bounding box center [360, 100] width 32 height 5
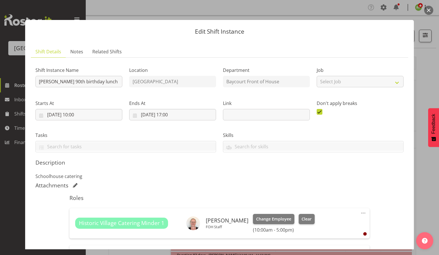
click at [429, 9] on button "button" at bounding box center [428, 10] width 9 height 9
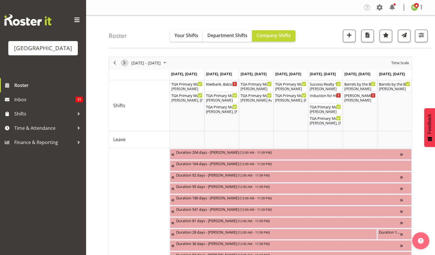
click at [124, 63] on span "Next" at bounding box center [124, 62] width 7 height 7
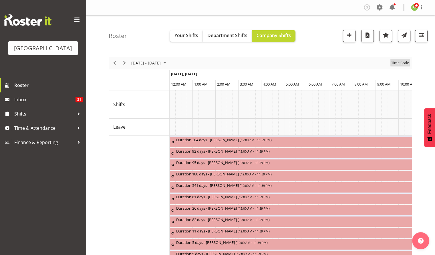
click at [400, 64] on span "Time Scale" at bounding box center [399, 62] width 19 height 7
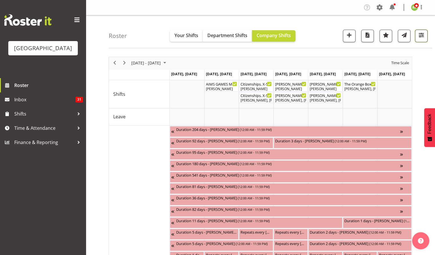
click at [422, 31] on span "button" at bounding box center [420, 34] width 7 height 7
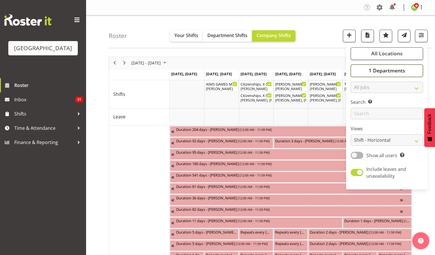
click at [381, 70] on span "1 Departments" at bounding box center [386, 70] width 37 height 7
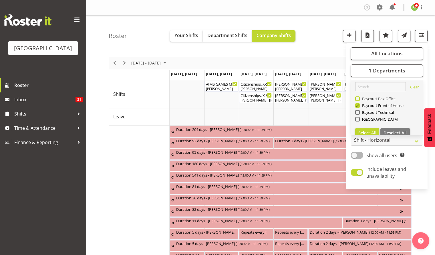
click at [361, 98] on span "Baycourt Box Office" at bounding box center [377, 99] width 36 height 5
click at [359, 98] on input "Baycourt Box Office" at bounding box center [357, 99] width 4 height 4
checkbox input "true"
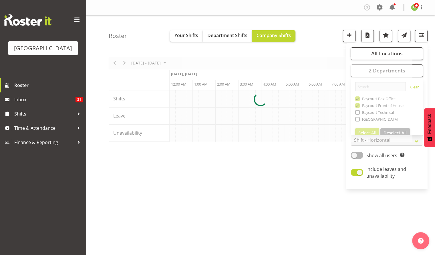
click at [323, 26] on div "Roster Your Shifts Department Shifts Company Shifts All Locations [GEOGRAPHIC_D…" at bounding box center [270, 31] width 323 height 33
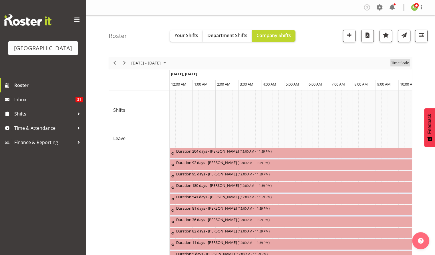
click at [401, 61] on span "Time Scale" at bounding box center [399, 62] width 19 height 7
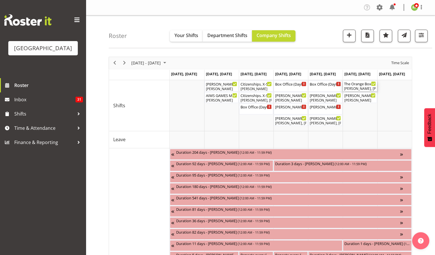
click at [361, 88] on div "[PERSON_NAME], [PERSON_NAME]" at bounding box center [360, 88] width 32 height 5
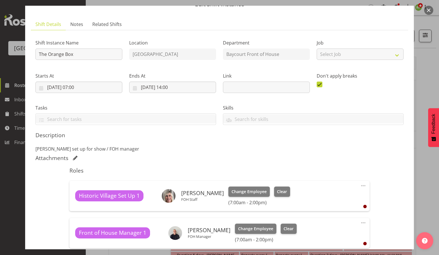
scroll to position [25, 0]
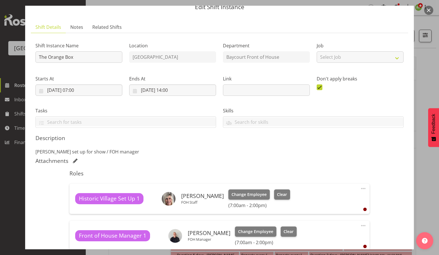
click at [427, 10] on button "button" at bounding box center [428, 10] width 9 height 9
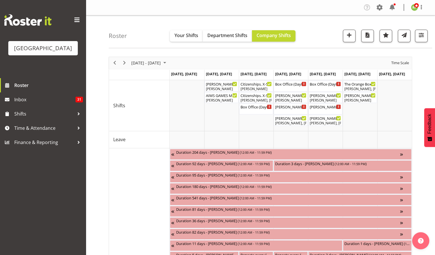
click at [126, 63] on span "Next" at bounding box center [124, 62] width 7 height 7
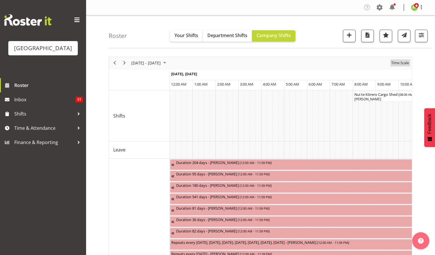
click at [397, 63] on span "Time Scale" at bounding box center [399, 62] width 19 height 7
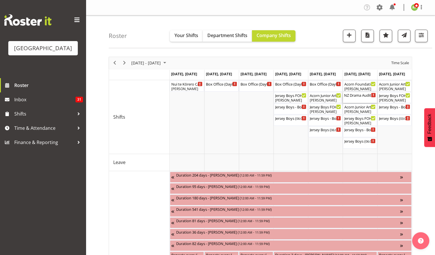
click at [358, 97] on div "NZ Drama Auditions ( 09:15 AM - 01:15 PM )" at bounding box center [360, 95] width 32 height 6
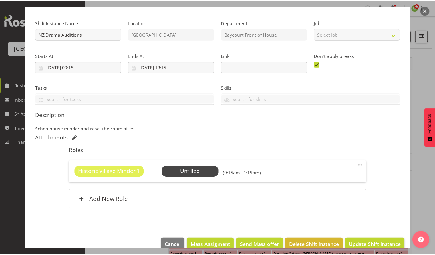
scroll to position [48, 0]
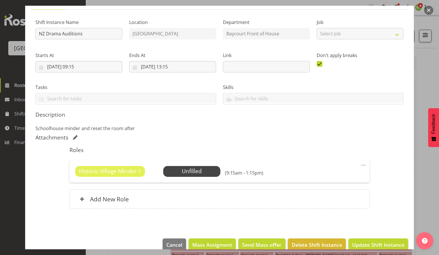
click at [429, 10] on button "button" at bounding box center [428, 10] width 9 height 9
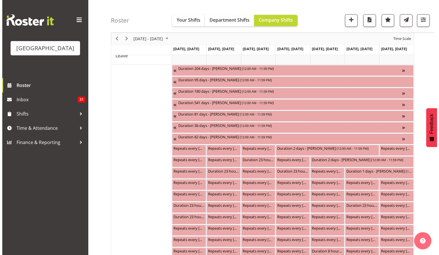
scroll to position [0, 0]
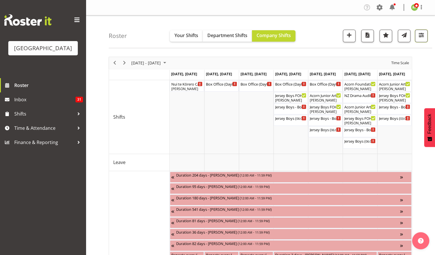
click at [423, 37] on span "button" at bounding box center [420, 34] width 7 height 7
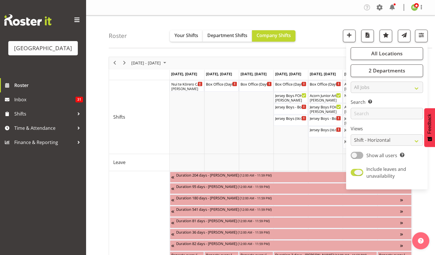
click at [359, 174] on span at bounding box center [356, 172] width 13 height 7
click at [354, 174] on input "Include leaves and unavailability" at bounding box center [352, 173] width 4 height 4
checkbox input "false"
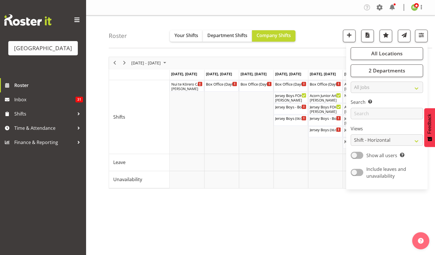
click at [311, 39] on div "Roster Your Shifts Department Shifts Company Shifts All Locations [GEOGRAPHIC_D…" at bounding box center [270, 31] width 323 height 33
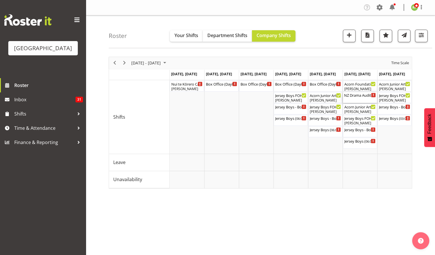
click at [361, 98] on div "NZ Drama Auditions ( 09:15 AM - 01:15 PM )" at bounding box center [360, 97] width 32 height 11
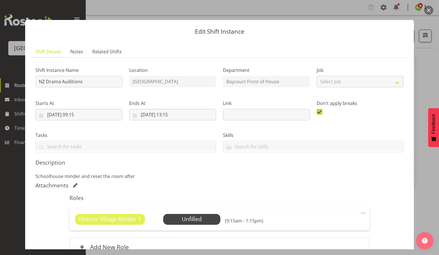
scroll to position [58, 0]
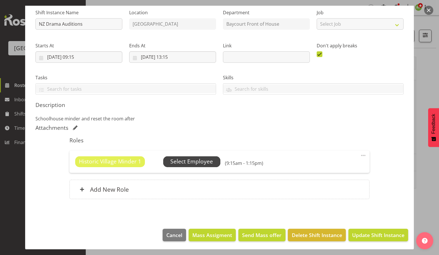
click at [197, 165] on span "Select Employee" at bounding box center [191, 162] width 43 height 8
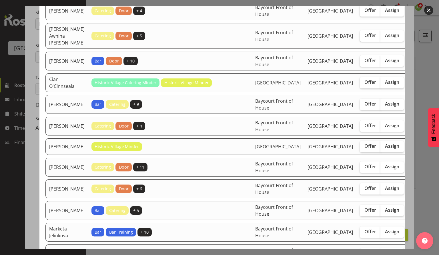
scroll to position [200, 0]
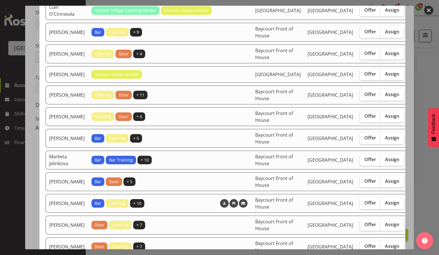
click at [424, 9] on button "button" at bounding box center [428, 10] width 9 height 9
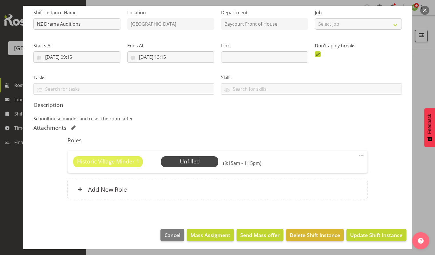
click at [424, 12] on button "button" at bounding box center [424, 10] width 9 height 9
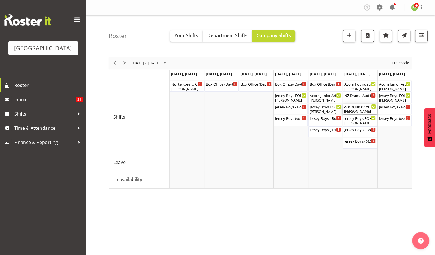
click at [358, 110] on div "[PERSON_NAME]" at bounding box center [360, 111] width 32 height 5
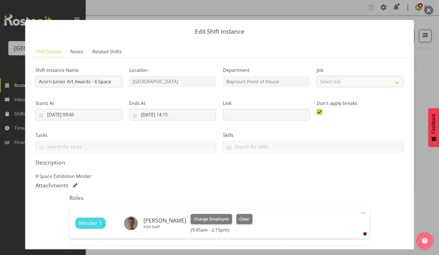
scroll to position [66, 0]
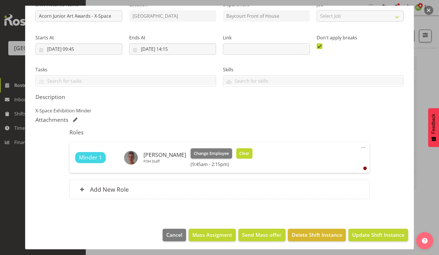
click at [239, 156] on span "Clear" at bounding box center [244, 154] width 10 height 6
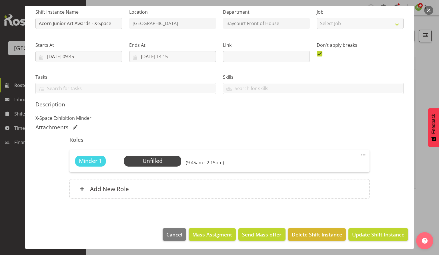
scroll to position [58, 0]
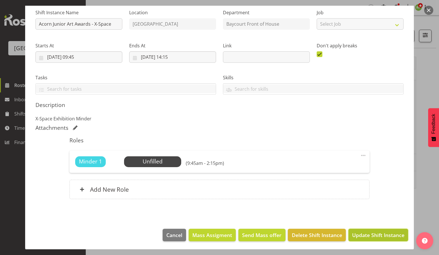
click at [367, 237] on span "Update Shift Instance" at bounding box center [378, 235] width 52 height 7
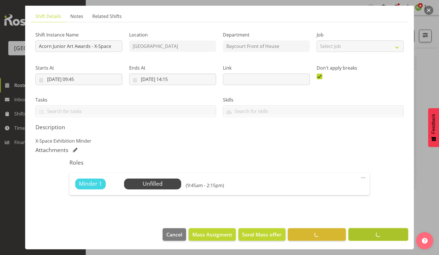
scroll to position [35, 0]
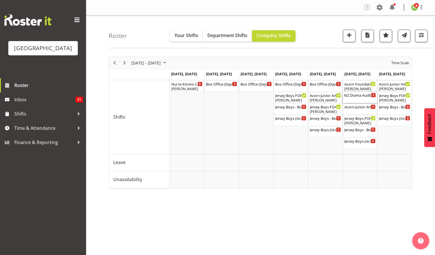
click at [361, 98] on div "NZ Drama Auditions ( 09:15 AM - 01:15 PM )" at bounding box center [360, 97] width 32 height 11
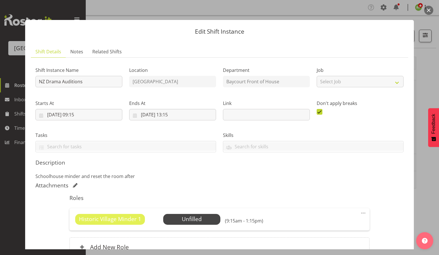
scroll to position [58, 0]
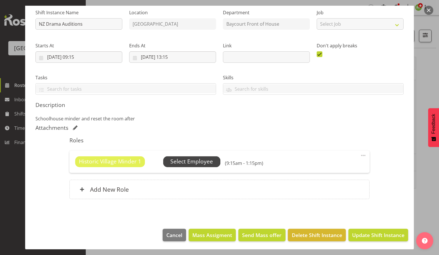
click at [195, 162] on span "Select Employee" at bounding box center [191, 162] width 43 height 8
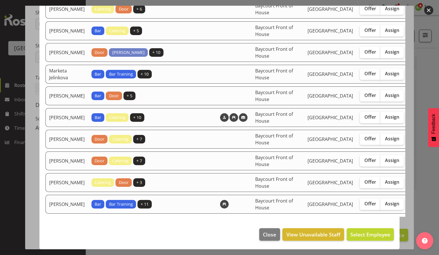
scroll to position [394, 0]
click at [385, 142] on span "Assign" at bounding box center [392, 139] width 14 height 6
click at [380, 141] on input "Assign" at bounding box center [382, 139] width 4 height 4
checkbox input "true"
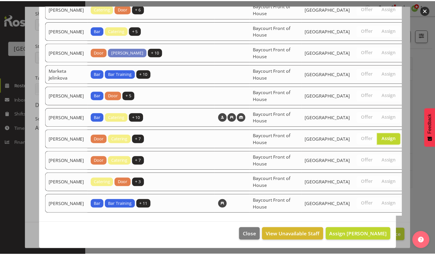
scroll to position [426, 0]
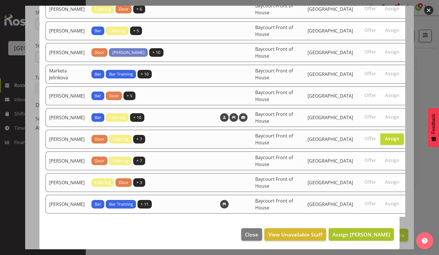
click at [362, 233] on span "Assign [PERSON_NAME]" at bounding box center [361, 234] width 58 height 7
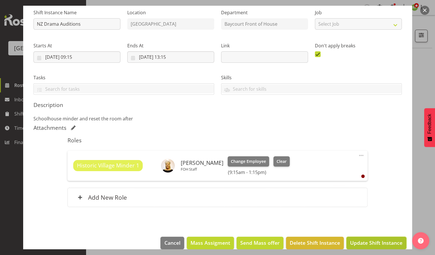
click at [362, 243] on span "Update Shift Instance" at bounding box center [376, 242] width 52 height 7
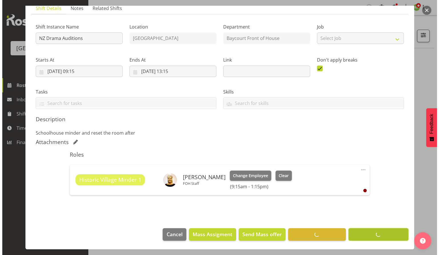
scroll to position [43, 0]
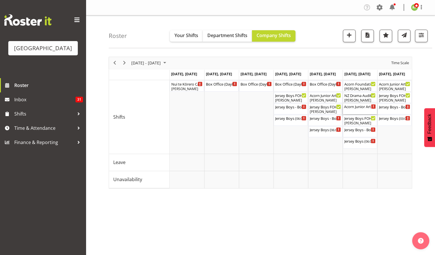
click at [354, 109] on div "Acorn Junior Art Awards - X-Space ( 09:45 AM - 02:15 PM )" at bounding box center [360, 107] width 32 height 6
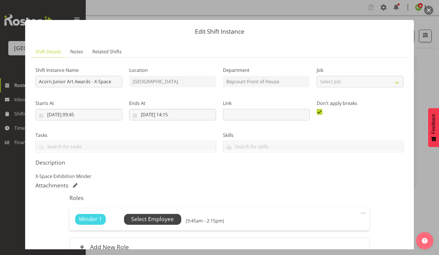
click at [151, 218] on span "Select Employee" at bounding box center [152, 219] width 43 height 8
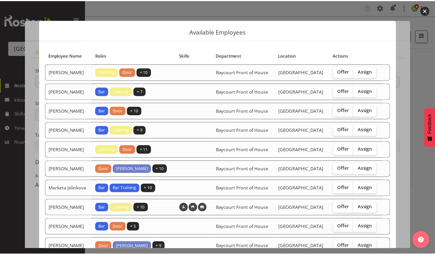
scroll to position [83, 0]
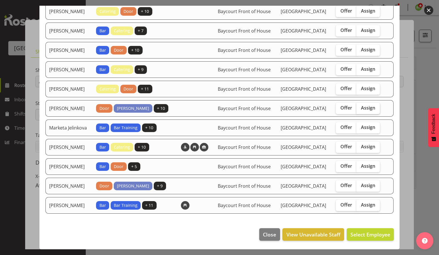
click at [367, 103] on label "Assign" at bounding box center [367, 108] width 23 height 11
click at [360, 106] on input "Assign" at bounding box center [358, 108] width 4 height 4
checkbox input "true"
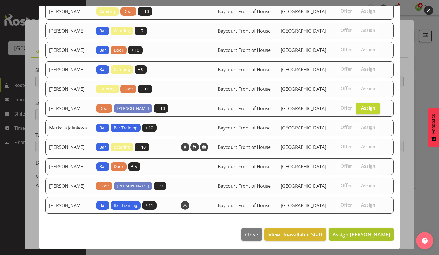
click at [360, 236] on span "Assign [PERSON_NAME]" at bounding box center [361, 234] width 58 height 7
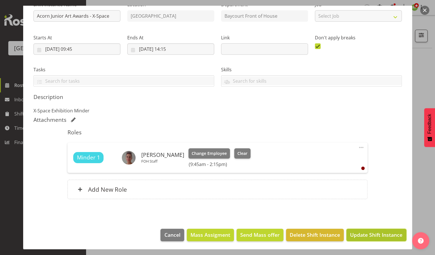
click at [371, 233] on span "Update Shift Instance" at bounding box center [376, 234] width 52 height 7
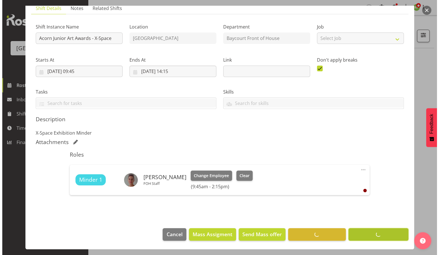
scroll to position [43, 0]
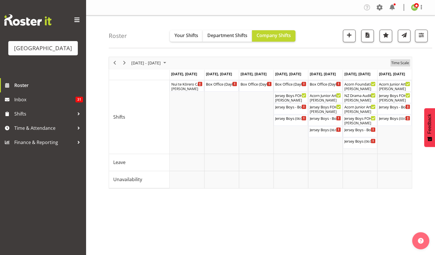
click at [395, 63] on span "Time Scale" at bounding box center [399, 62] width 19 height 7
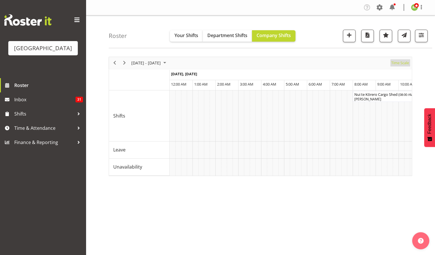
click at [395, 63] on span "Time Scale" at bounding box center [399, 62] width 19 height 7
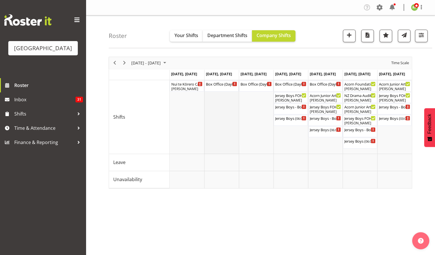
click at [231, 121] on td "Timeline Week of September 9, 2025" at bounding box center [221, 117] width 35 height 74
click at [123, 62] on span "Next" at bounding box center [124, 62] width 7 height 7
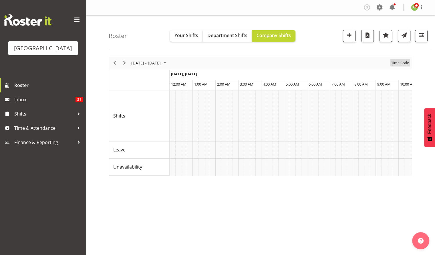
click at [401, 65] on span "Time Scale" at bounding box center [399, 62] width 19 height 7
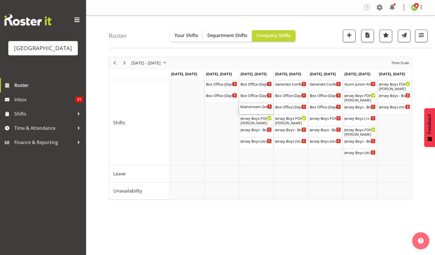
click at [251, 113] on div "Mainstream Green ( 04:00 PM - 10:00 PM )" at bounding box center [256, 109] width 32 height 11
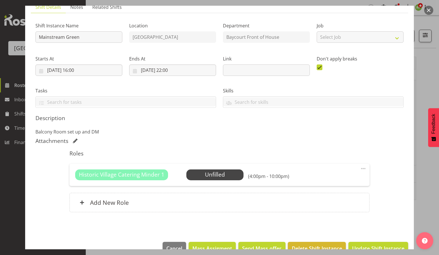
scroll to position [45, 0]
click at [429, 7] on button "button" at bounding box center [428, 10] width 9 height 9
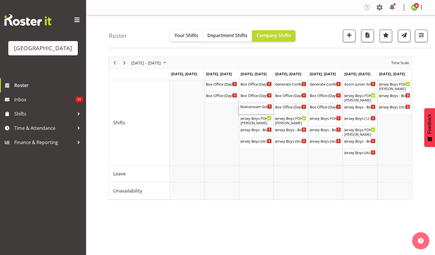
click at [251, 109] on div "Mainstream Green ( 04:00 PM - 10:00 PM )" at bounding box center [256, 109] width 32 height 11
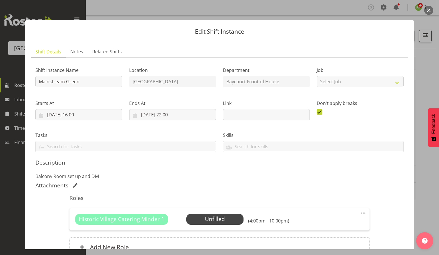
scroll to position [58, 0]
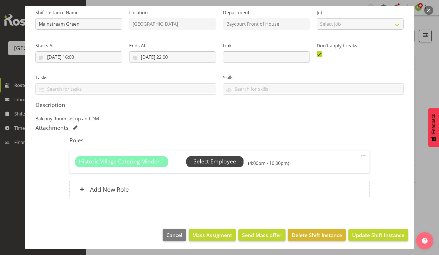
click at [226, 166] on span "Select Employee" at bounding box center [214, 162] width 57 height 11
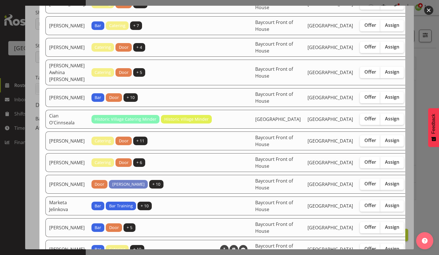
scroll to position [0, 0]
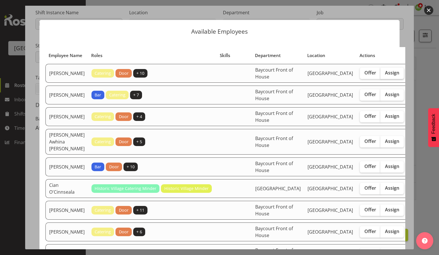
click at [385, 76] on span "Assign" at bounding box center [392, 73] width 14 height 6
click at [380, 75] on input "Assign" at bounding box center [382, 73] width 4 height 4
checkbox input "true"
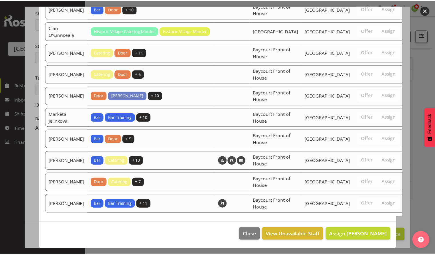
scroll to position [243, 0]
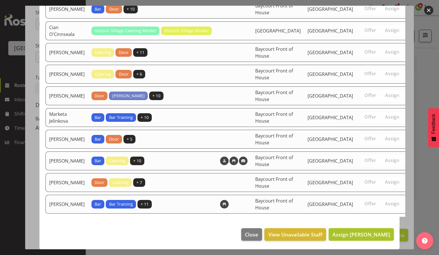
click at [359, 230] on button "Assign [PERSON_NAME]" at bounding box center [361, 235] width 65 height 13
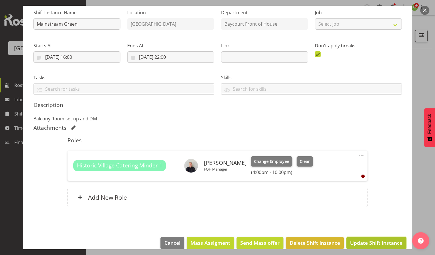
click at [360, 244] on span "Update Shift Instance" at bounding box center [376, 242] width 52 height 7
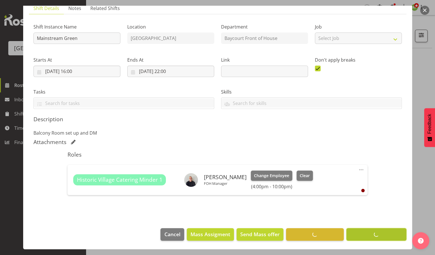
scroll to position [43, 0]
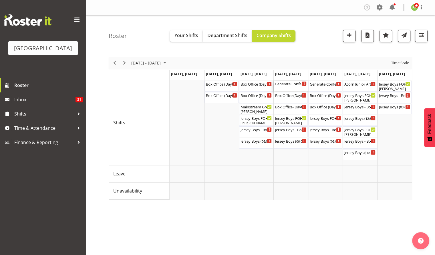
click at [288, 85] on div "Generate Conference Cargo Shed ( 07:15 AM - 06:00 PM )" at bounding box center [291, 84] width 32 height 6
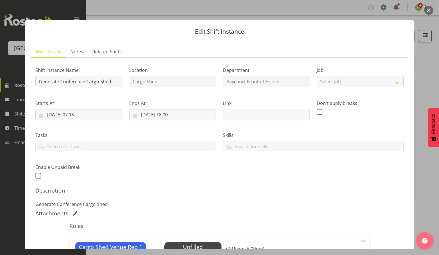
click at [427, 12] on button "button" at bounding box center [428, 10] width 9 height 9
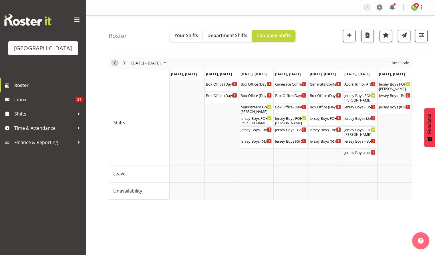
click at [115, 63] on span "Previous" at bounding box center [114, 62] width 7 height 7
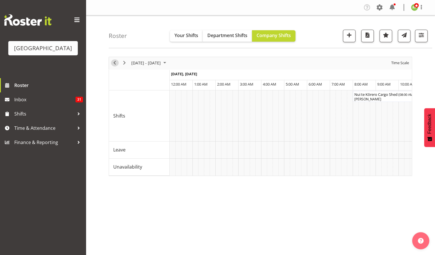
click at [115, 63] on span "Previous" at bounding box center [114, 62] width 7 height 7
click at [400, 66] on span "Time Scale" at bounding box center [399, 62] width 19 height 7
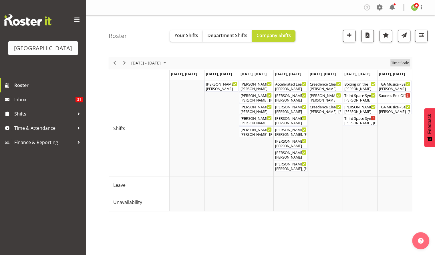
click at [400, 66] on span "Time Scale" at bounding box center [399, 62] width 19 height 7
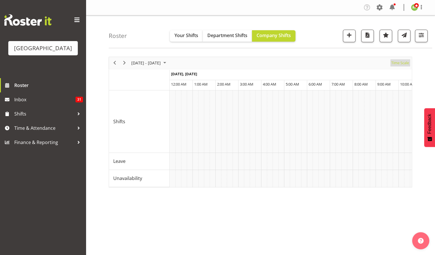
click at [400, 64] on span "Time Scale" at bounding box center [399, 62] width 19 height 7
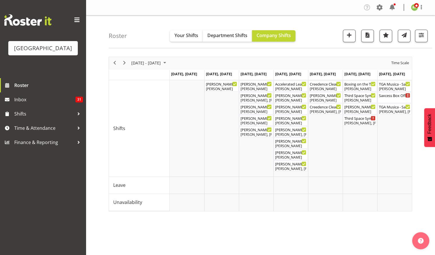
click at [323, 37] on div "Roster Your Shifts Department Shifts Company Shifts All Locations [GEOGRAPHIC_D…" at bounding box center [270, 31] width 323 height 33
click at [310, 50] on div "Roster Your Shifts Department Shifts Company Shifts All Locations [GEOGRAPHIC_D…" at bounding box center [260, 148] width 349 height 266
